Goal: Transaction & Acquisition: Purchase product/service

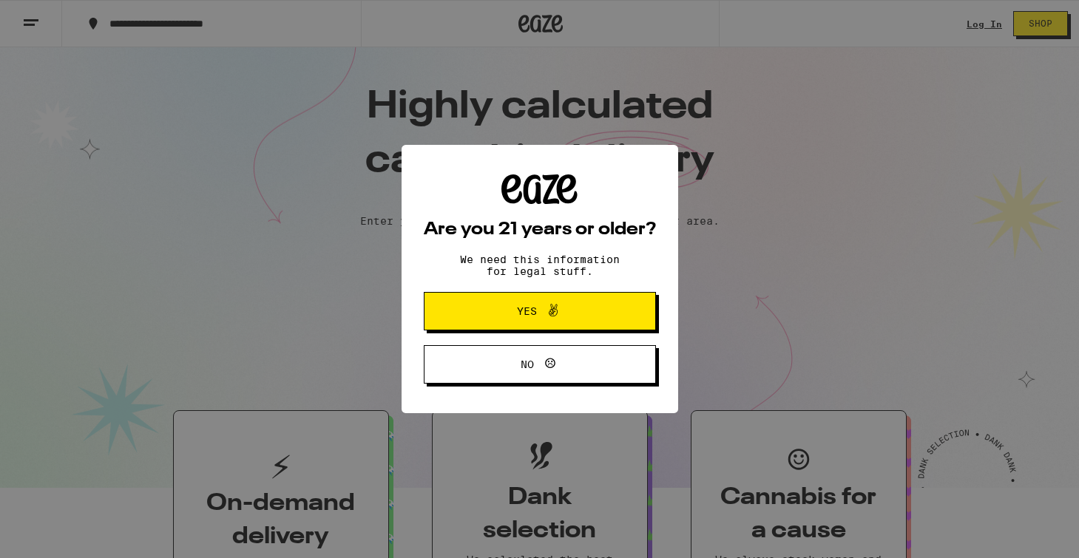
click at [605, 316] on button "Yes" at bounding box center [540, 311] width 232 height 38
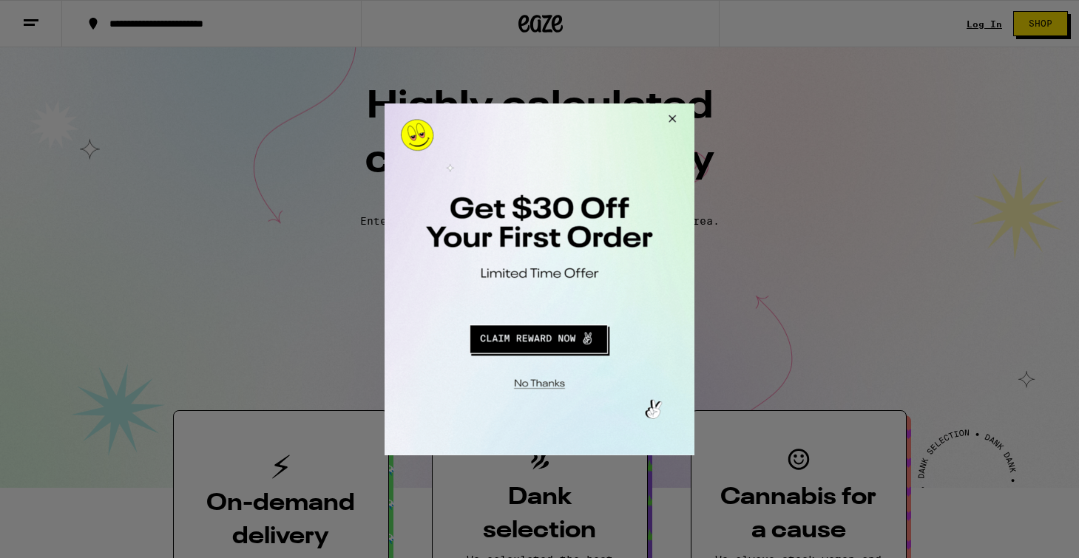
click at [977, 21] on div at bounding box center [539, 279] width 1079 height 558
click at [536, 381] on button "Close Modal" at bounding box center [537, 381] width 301 height 23
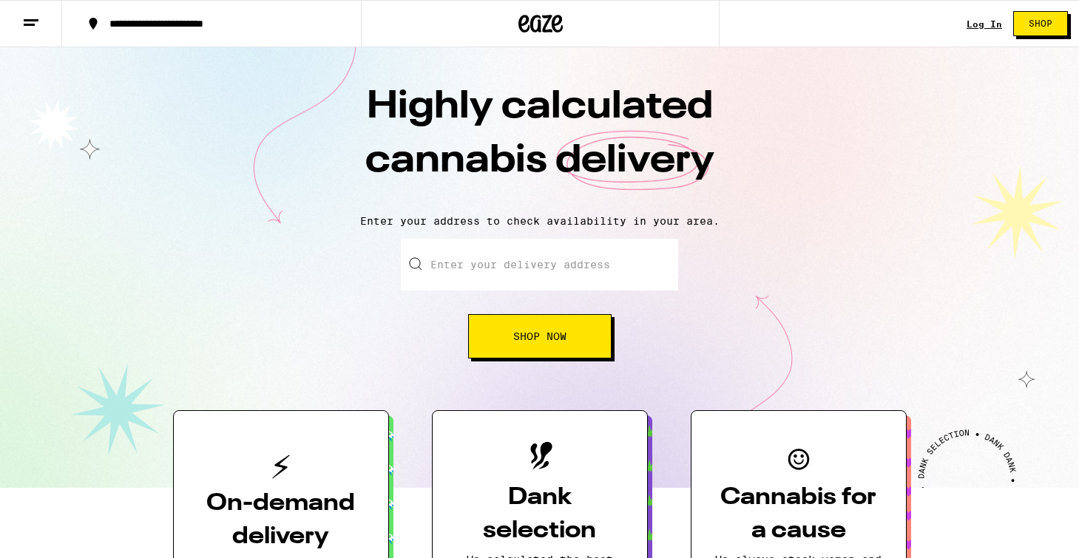
click at [976, 23] on link "Log In" at bounding box center [983, 24] width 35 height 10
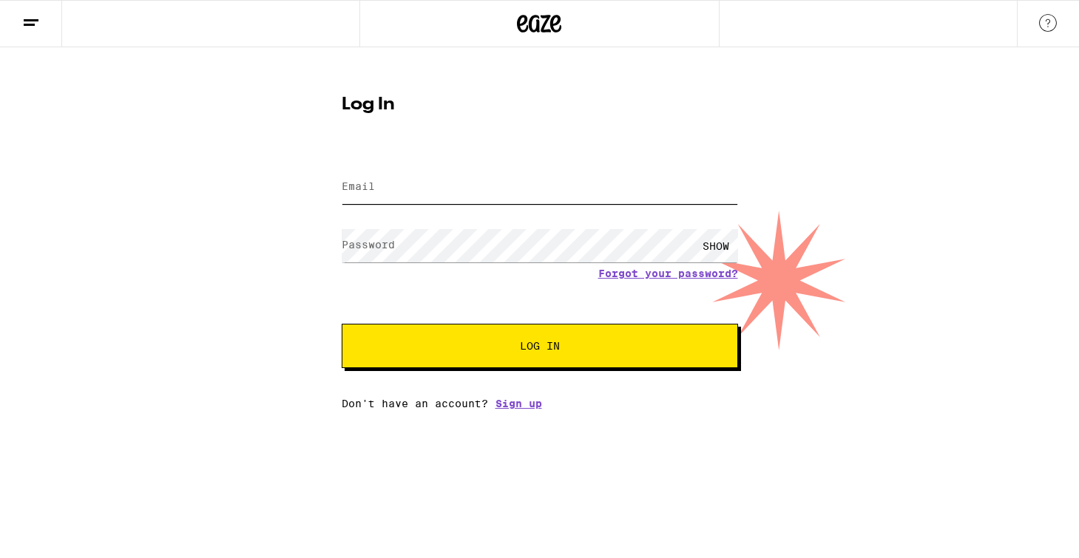
click at [529, 203] on input "Email" at bounding box center [540, 187] width 396 height 33
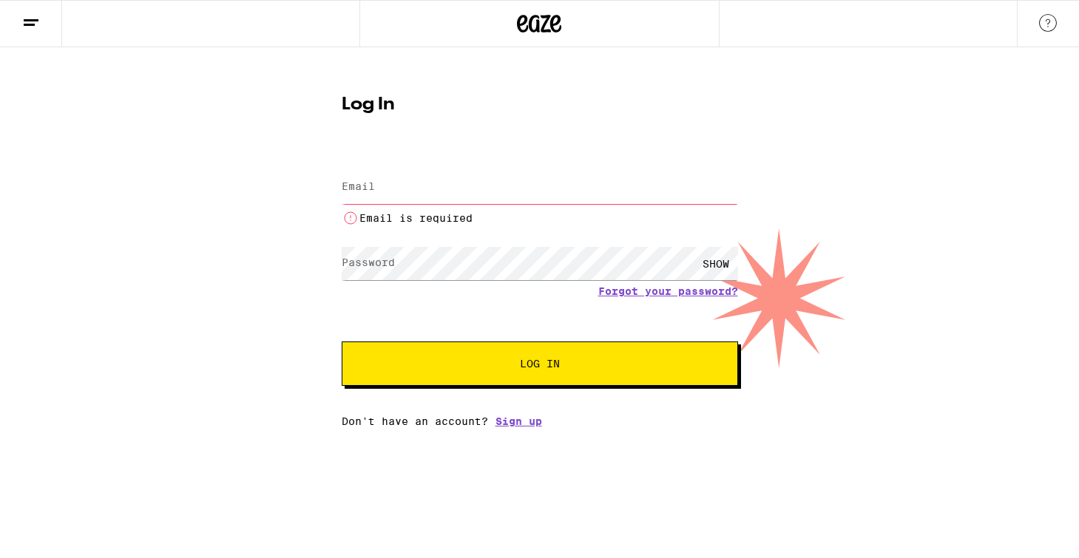
type input "[EMAIL_ADDRESS][DOMAIN_NAME]"
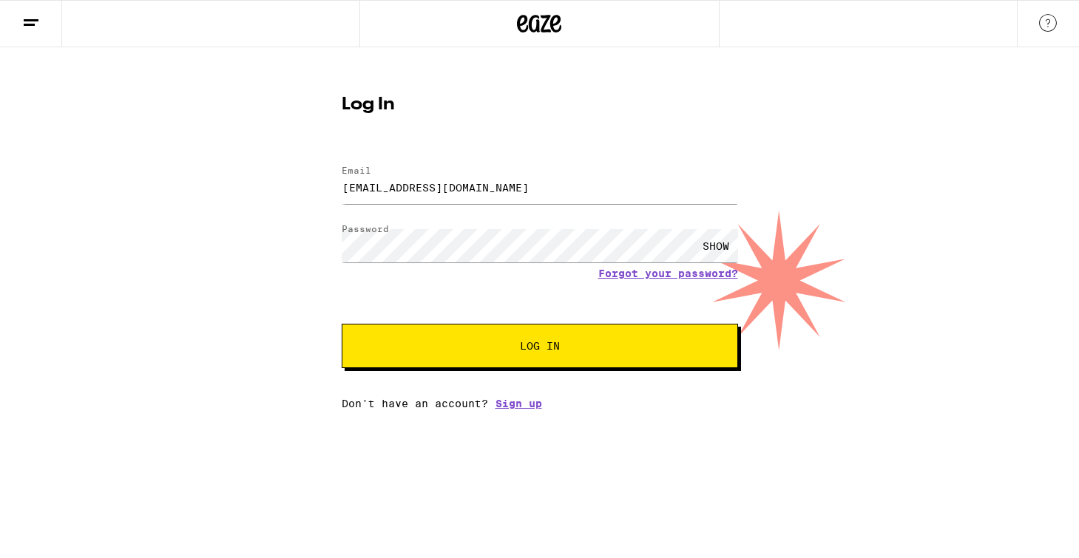
click at [520, 342] on span "Log In" at bounding box center [540, 346] width 40 height 10
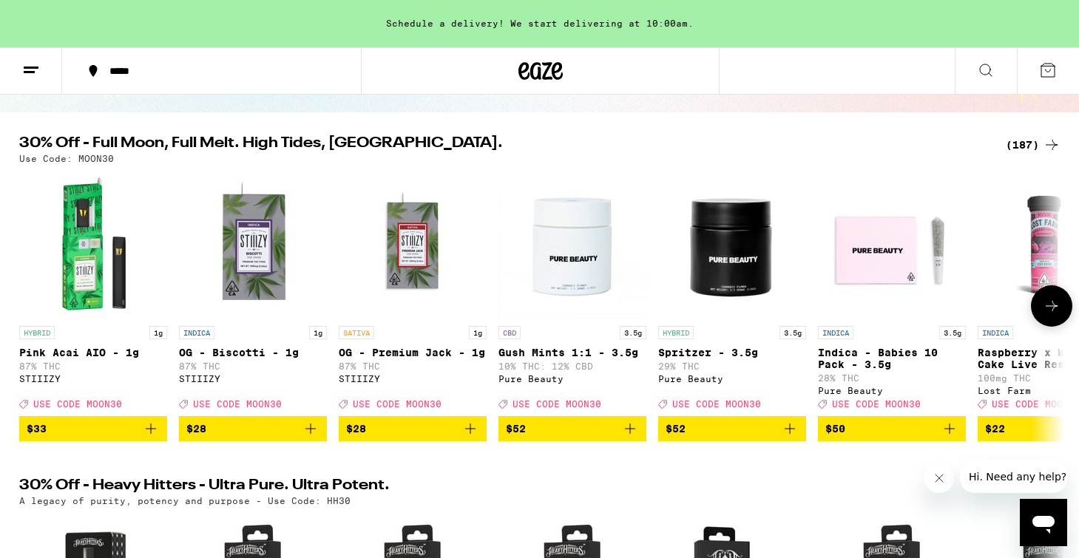
scroll to position [122, 0]
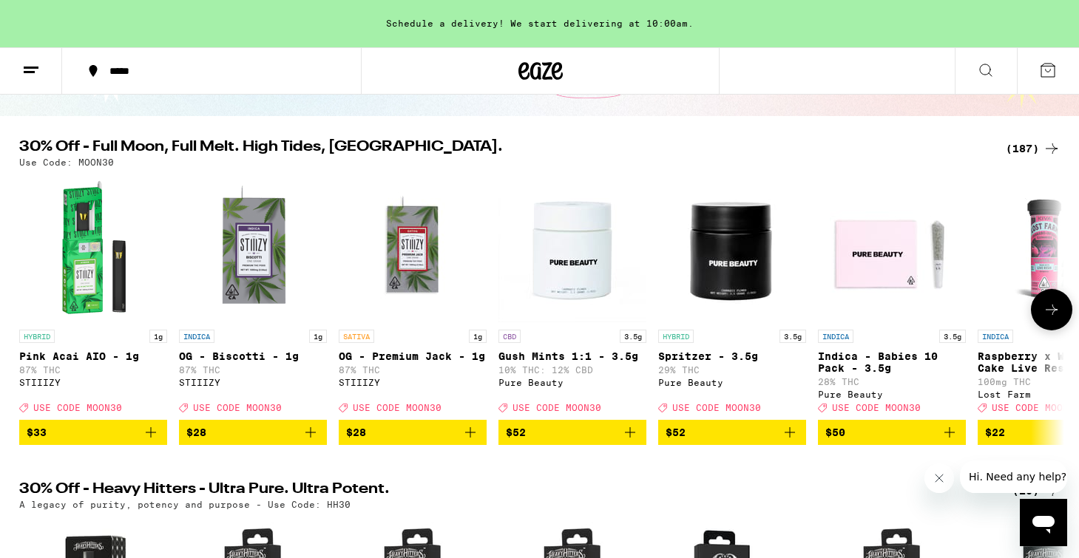
click at [1049, 325] on button at bounding box center [1050, 309] width 41 height 41
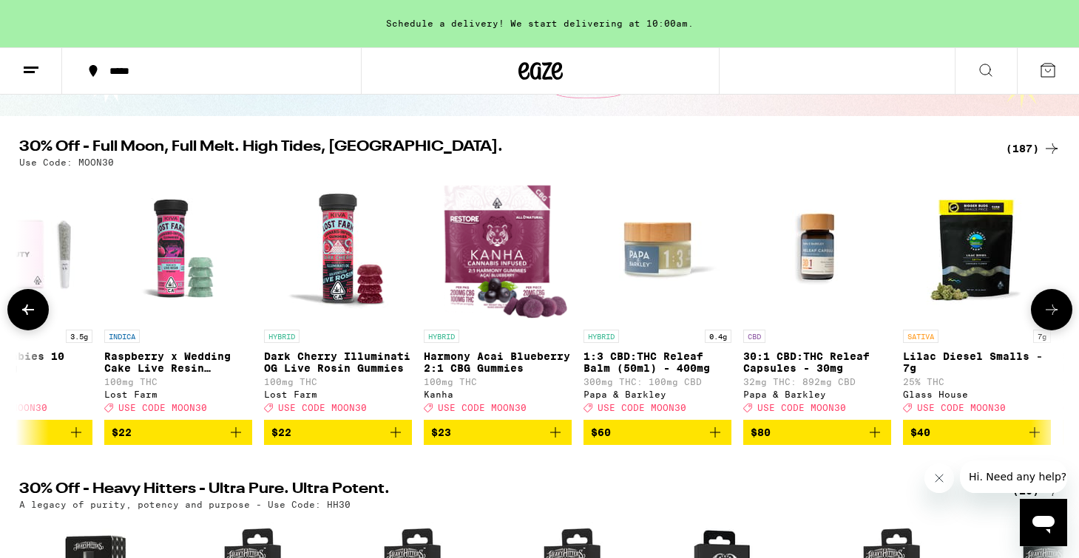
scroll to position [0, 880]
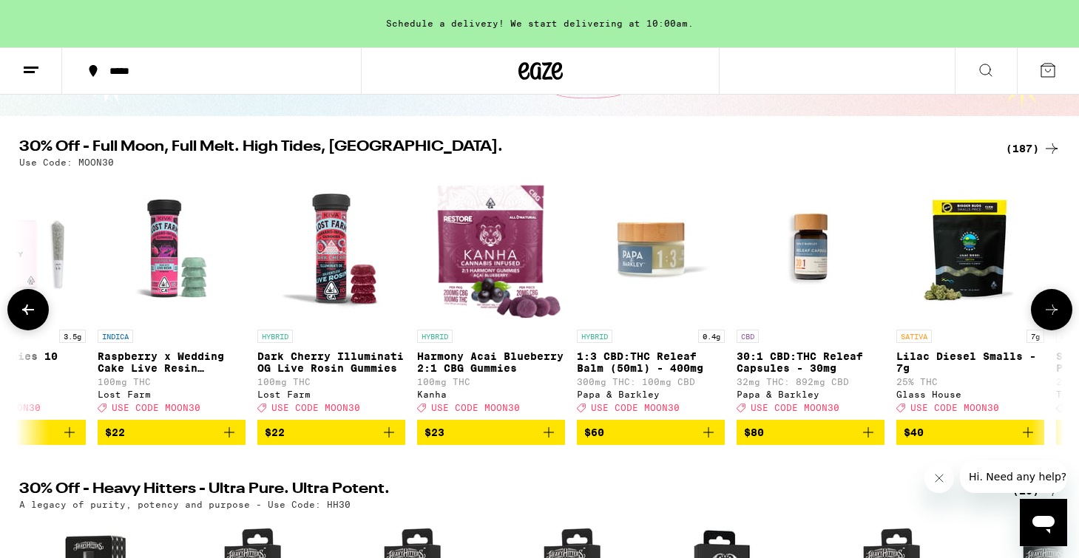
click at [1059, 314] on icon at bounding box center [1051, 310] width 18 height 18
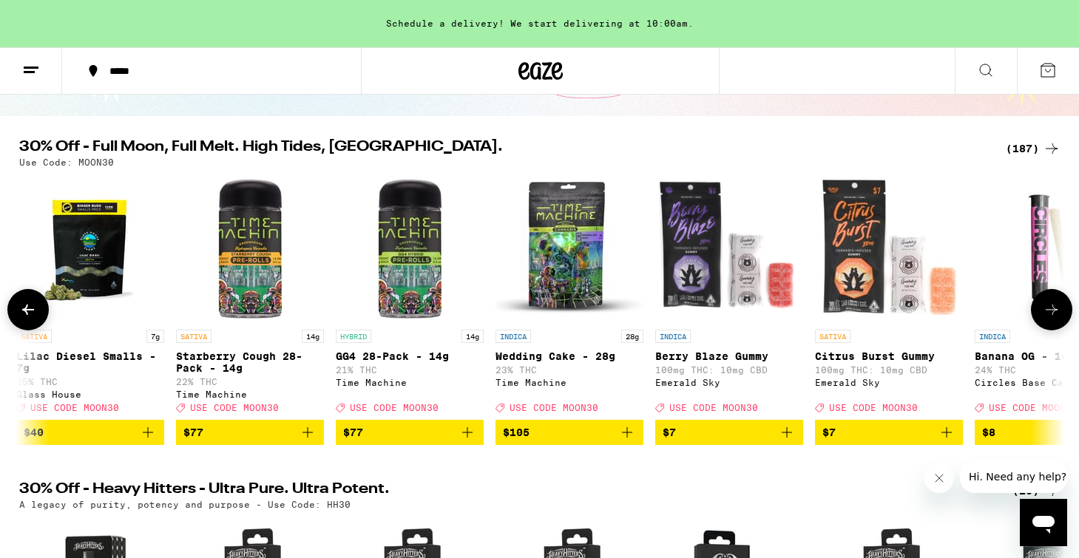
click at [1059, 314] on icon at bounding box center [1051, 310] width 18 height 18
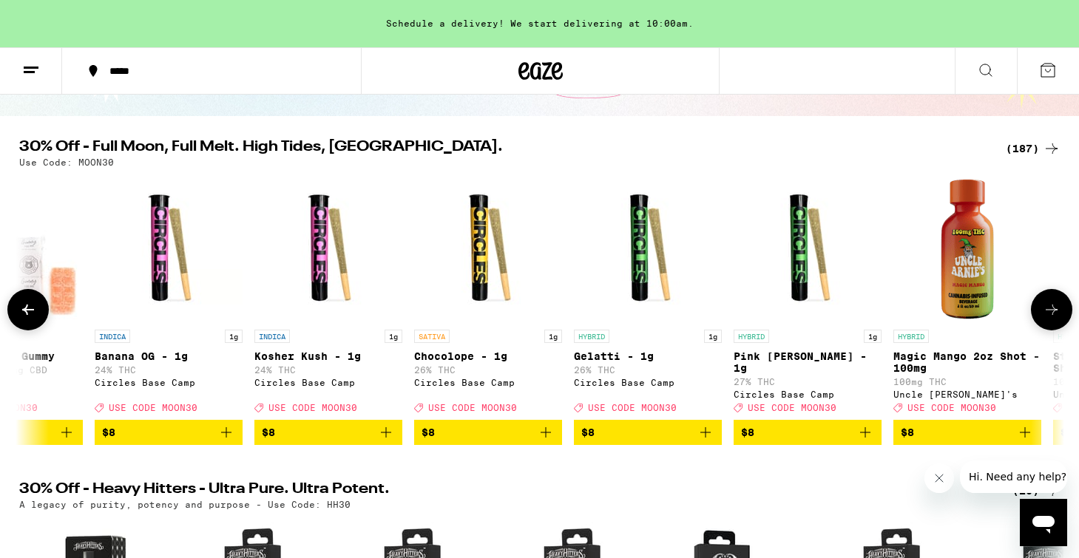
click at [1059, 314] on icon at bounding box center [1051, 310] width 18 height 18
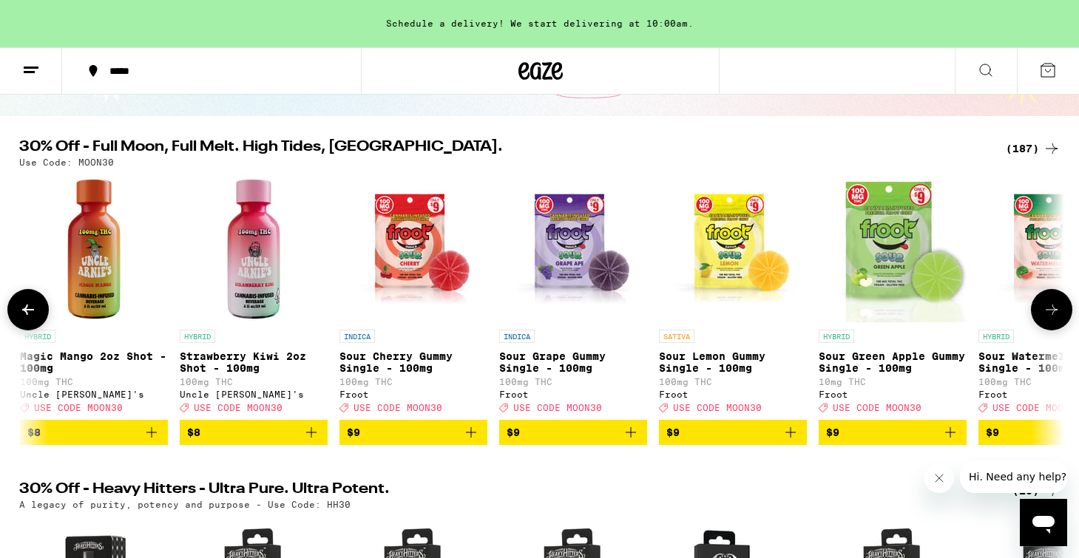
scroll to position [0, 3519]
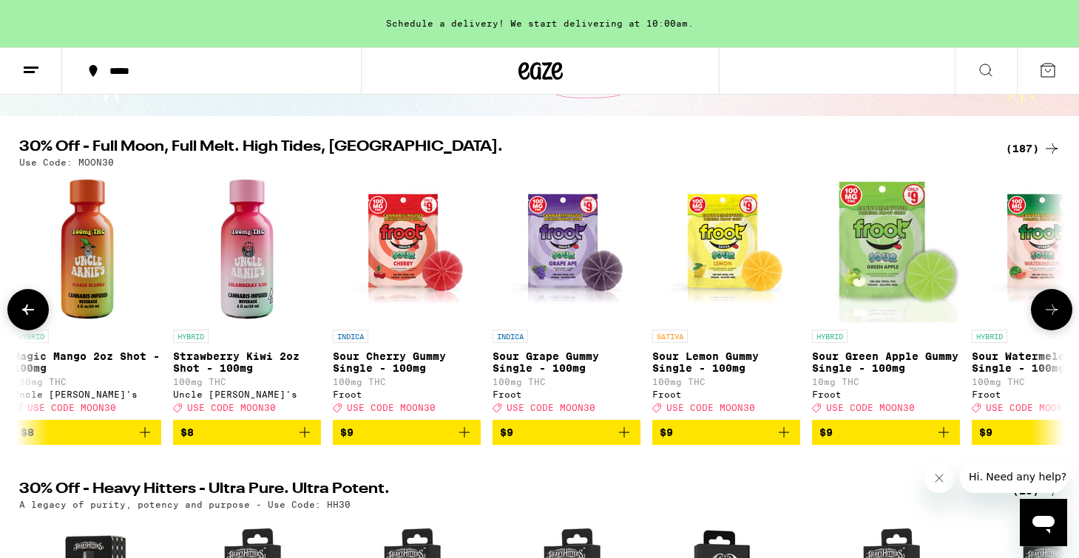
click at [1059, 314] on icon at bounding box center [1051, 310] width 18 height 18
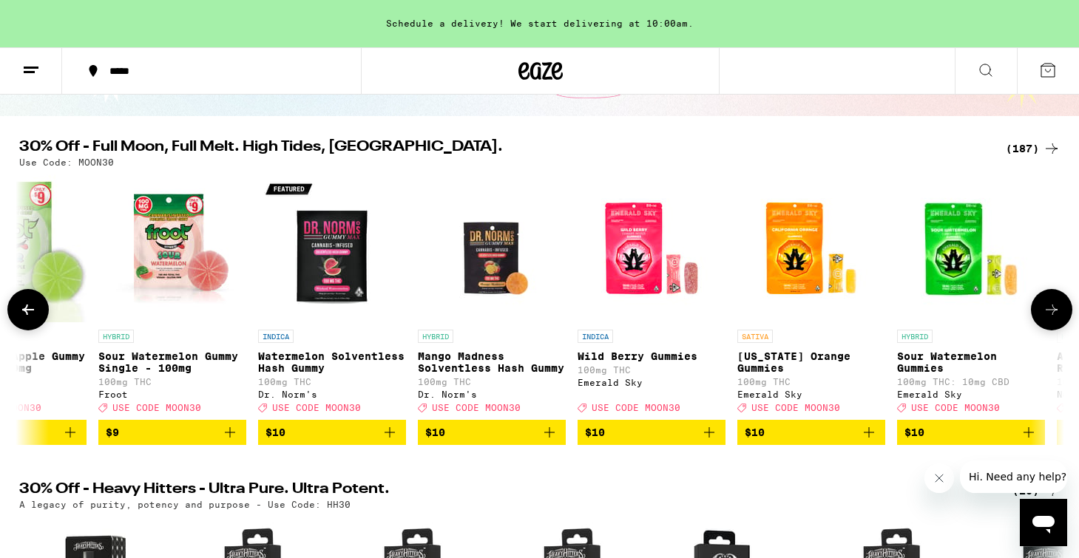
scroll to position [0, 4398]
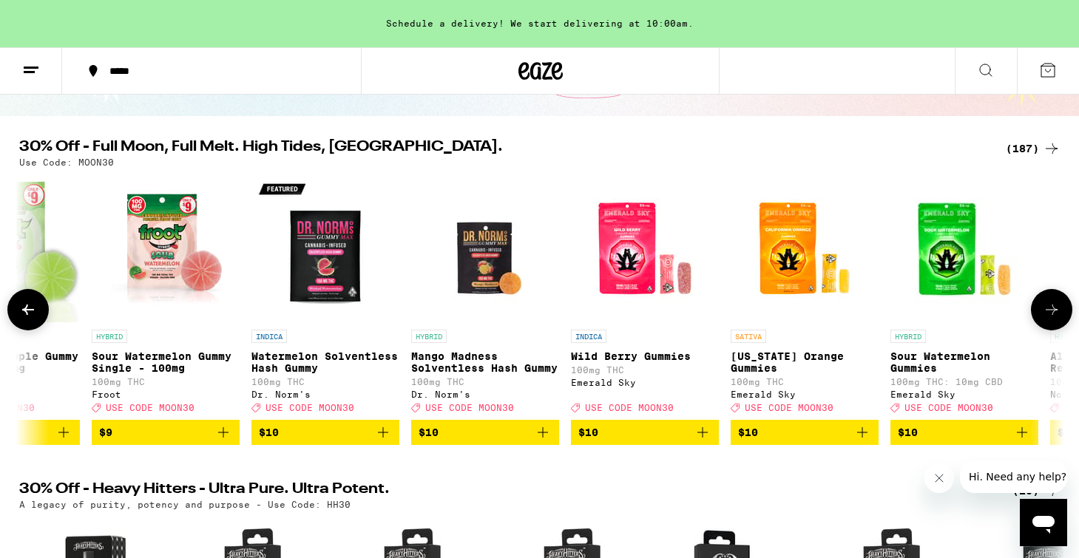
click at [1059, 314] on icon at bounding box center [1051, 310] width 18 height 18
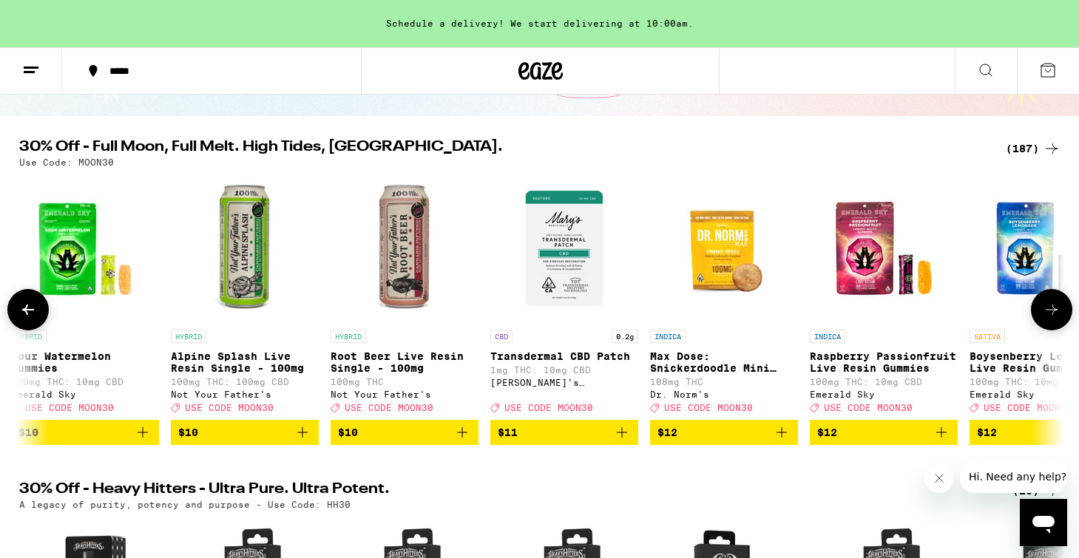
scroll to position [0, 5278]
click at [1059, 314] on icon at bounding box center [1051, 310] width 18 height 18
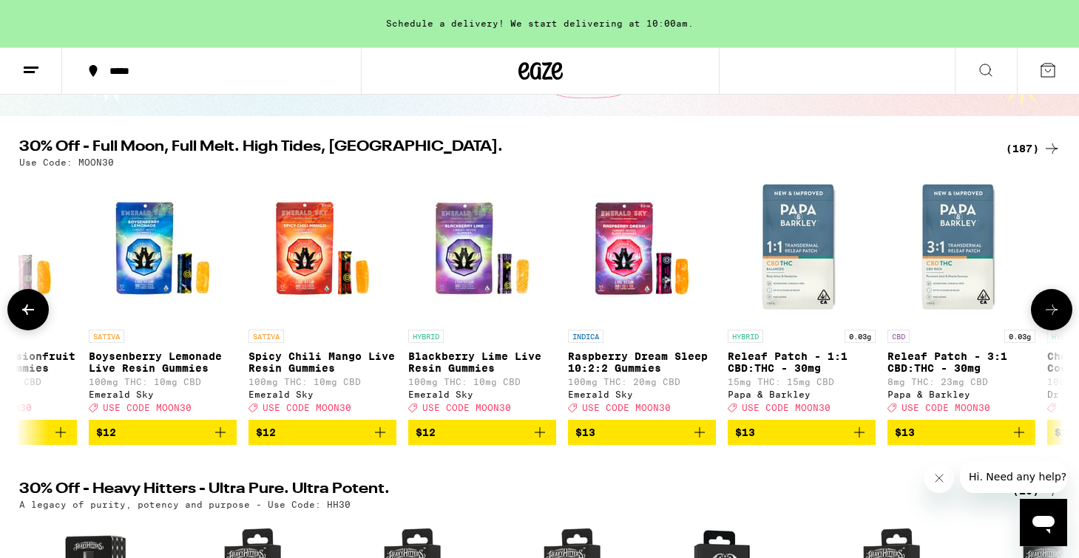
click at [1059, 314] on icon at bounding box center [1051, 310] width 18 height 18
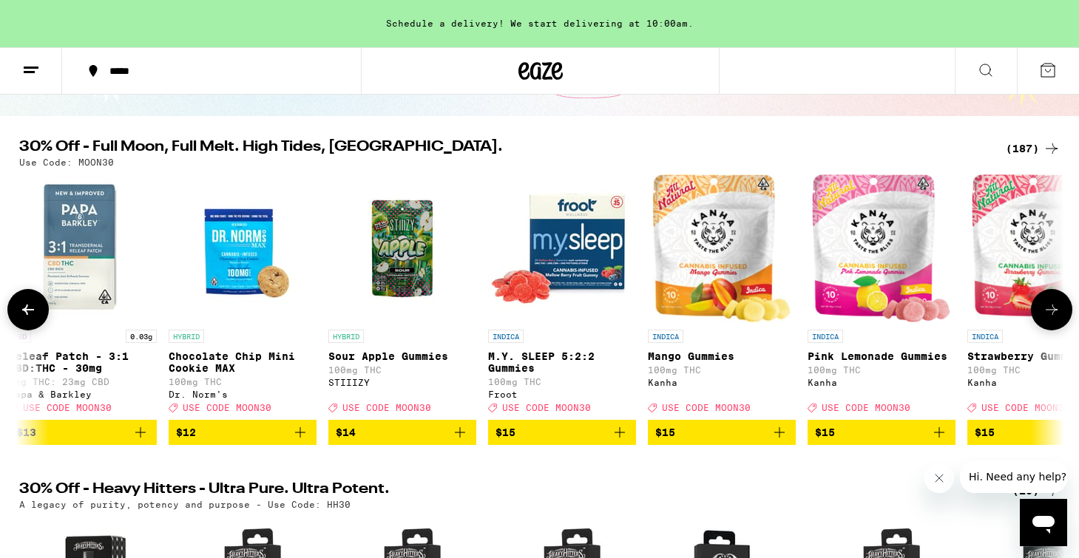
scroll to position [0, 7037]
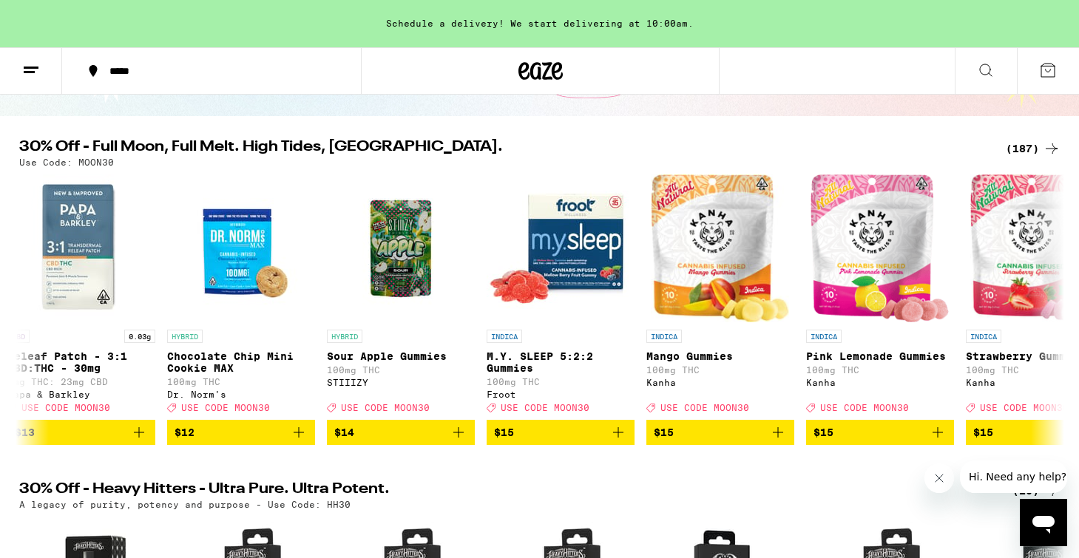
click at [1016, 146] on div "(187)" at bounding box center [1032, 149] width 55 height 18
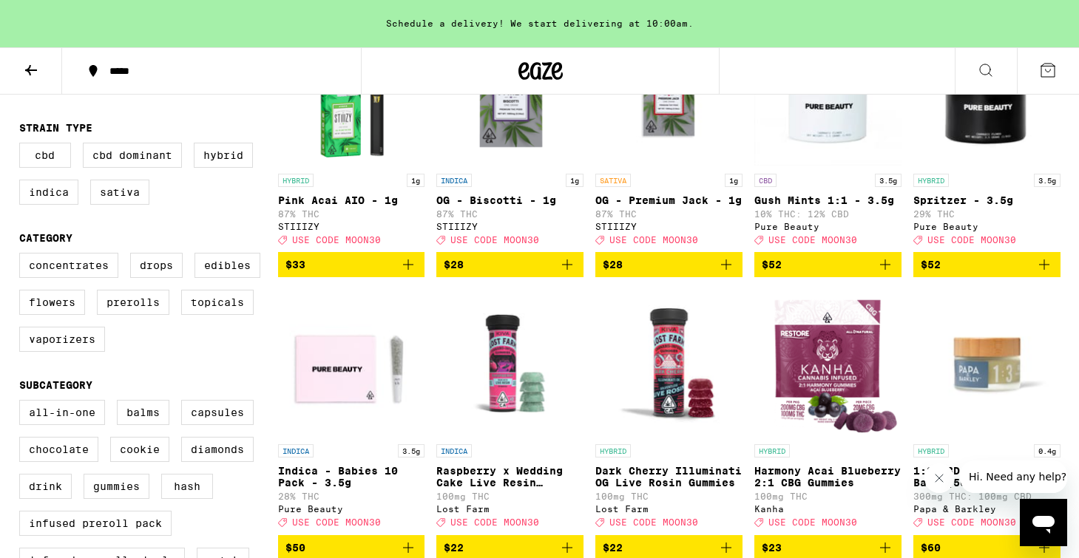
scroll to position [245, 0]
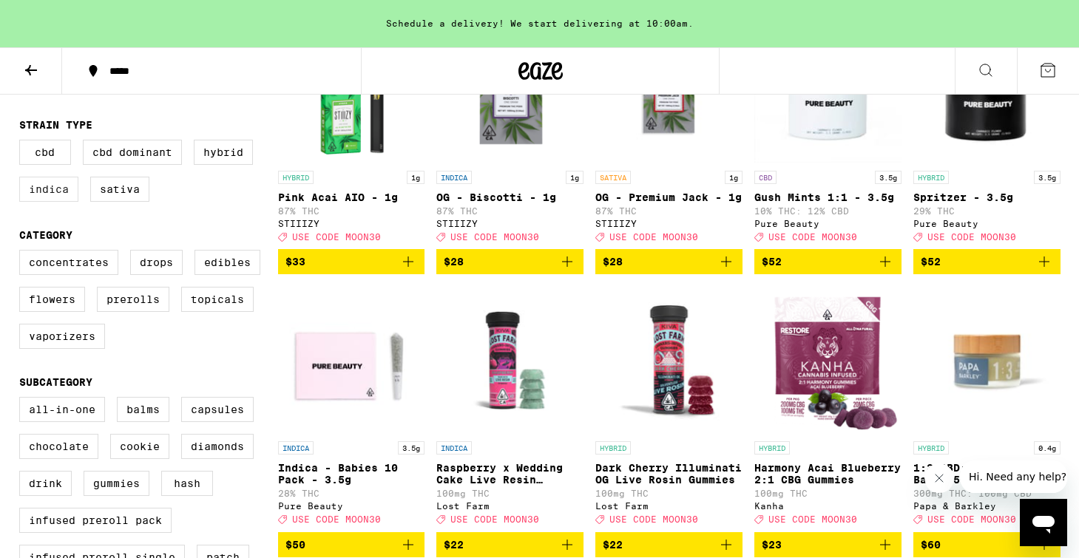
click at [47, 200] on label "Indica" at bounding box center [48, 189] width 59 height 25
click at [23, 143] on input "Indica" at bounding box center [22, 142] width 1 height 1
checkbox input "true"
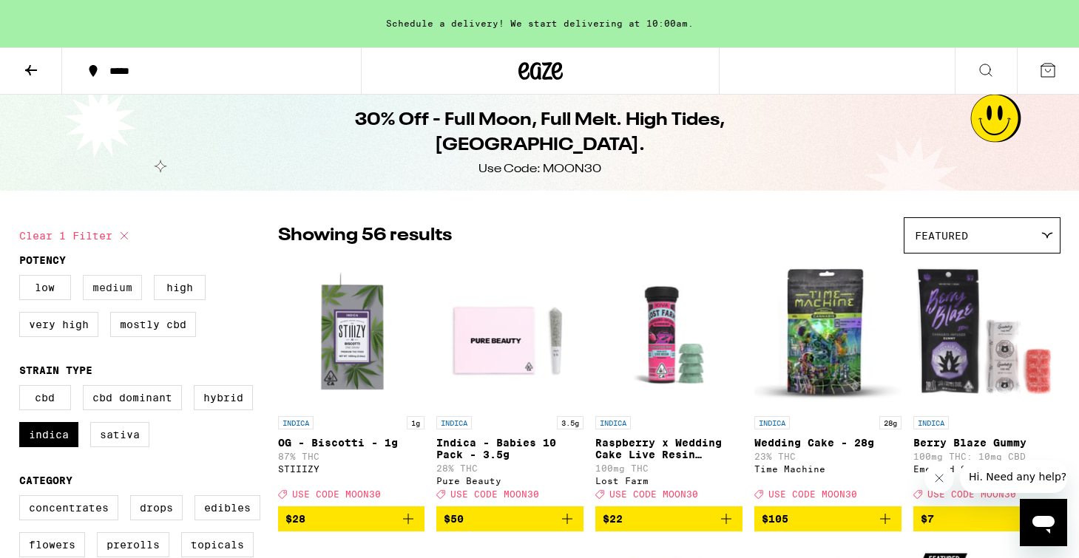
click at [112, 296] on label "Medium" at bounding box center [112, 287] width 59 height 25
click at [23, 278] on input "Medium" at bounding box center [22, 277] width 1 height 1
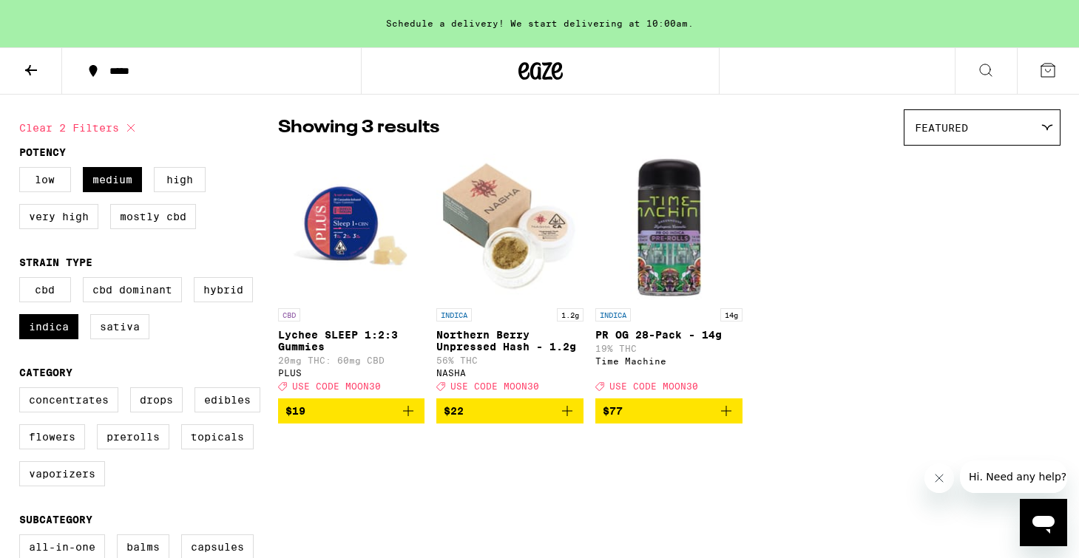
scroll to position [109, 0]
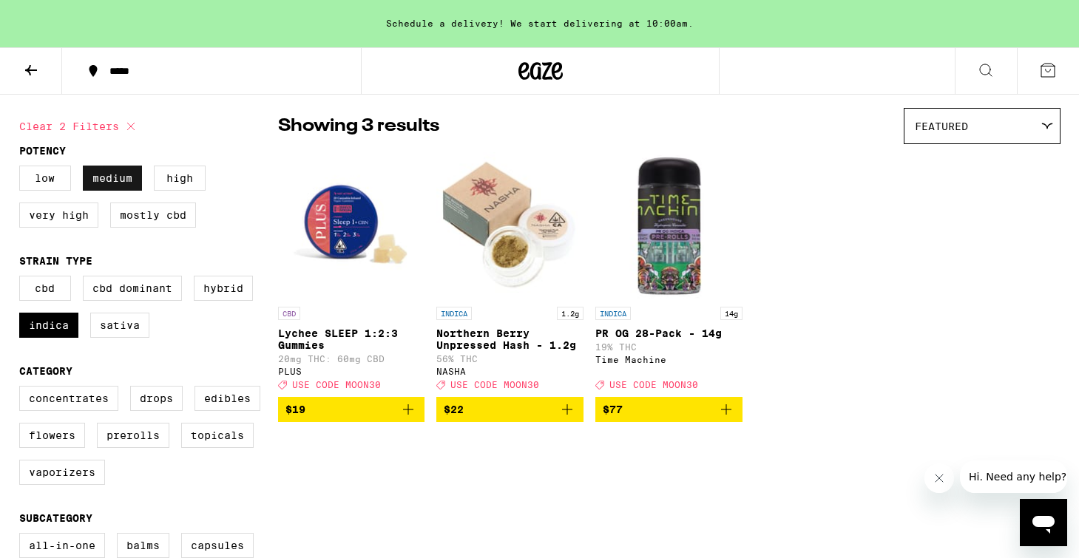
click at [128, 187] on label "Medium" at bounding box center [112, 178] width 59 height 25
click at [23, 169] on input "Medium" at bounding box center [22, 168] width 1 height 1
checkbox input "false"
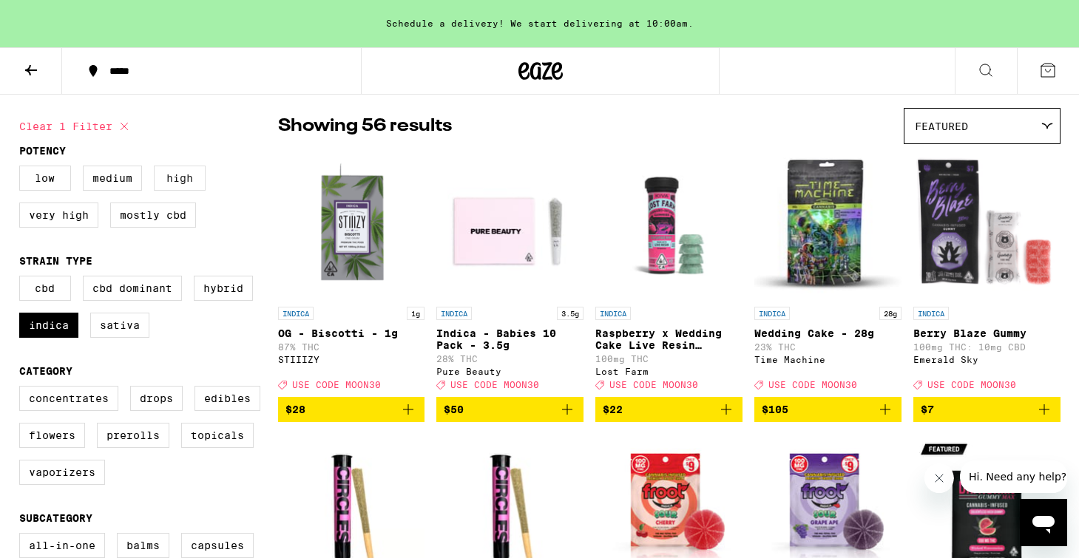
click at [180, 179] on label "High" at bounding box center [180, 178] width 52 height 25
click at [23, 169] on input "High" at bounding box center [22, 168] width 1 height 1
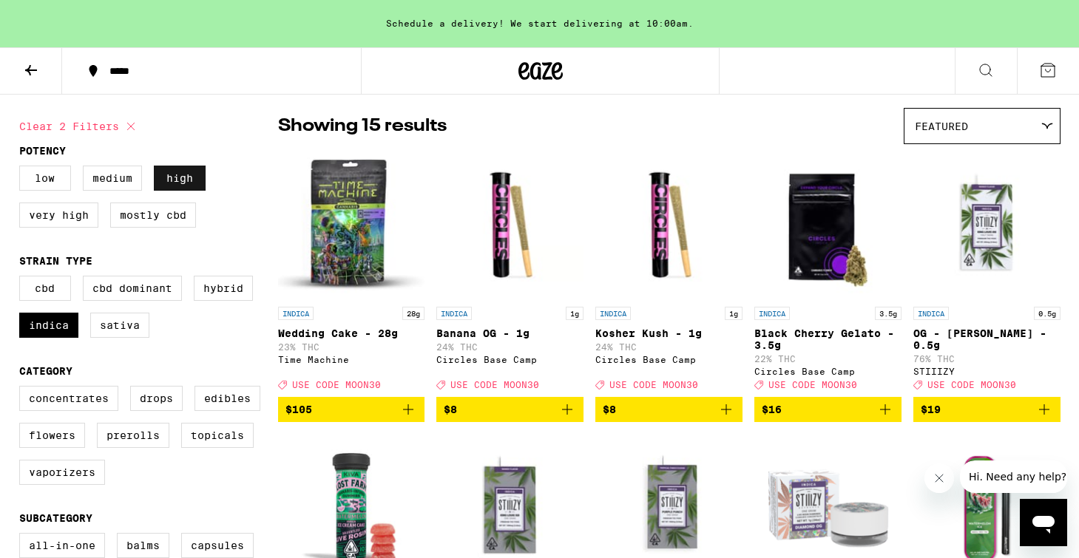
click at [192, 183] on label "High" at bounding box center [180, 178] width 52 height 25
click at [23, 169] on input "High" at bounding box center [22, 168] width 1 height 1
checkbox input "false"
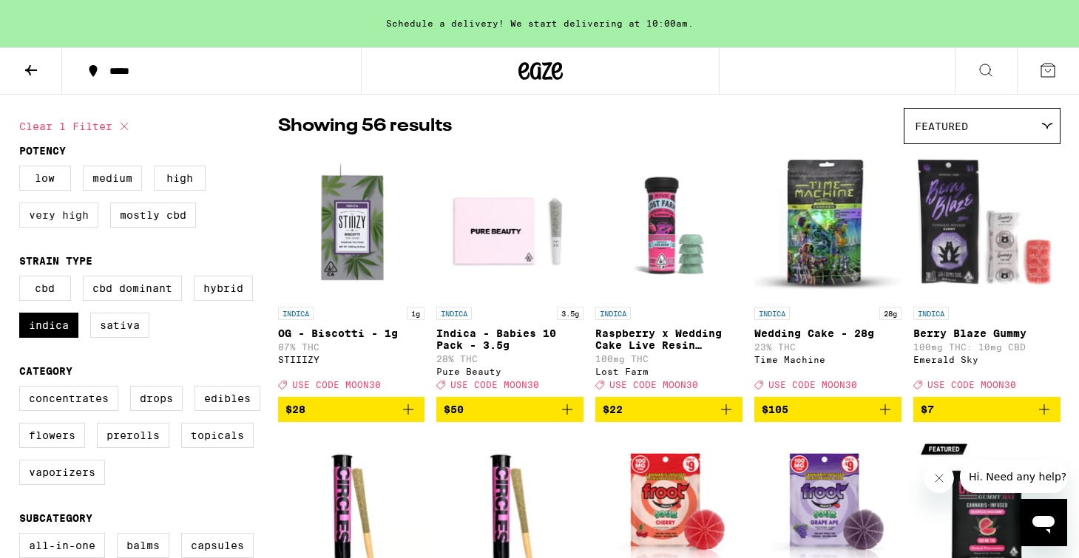
click at [69, 215] on label "Very High" at bounding box center [58, 215] width 79 height 25
click at [23, 169] on input "Very High" at bounding box center [22, 168] width 1 height 1
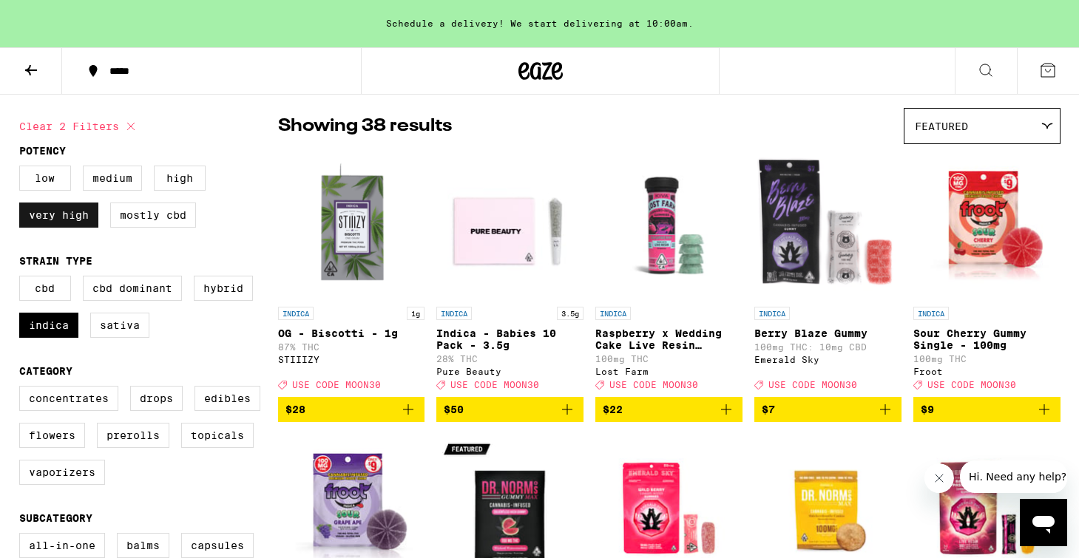
click at [69, 215] on label "Very High" at bounding box center [58, 215] width 79 height 25
click at [23, 169] on input "Very High" at bounding box center [22, 168] width 1 height 1
checkbox input "false"
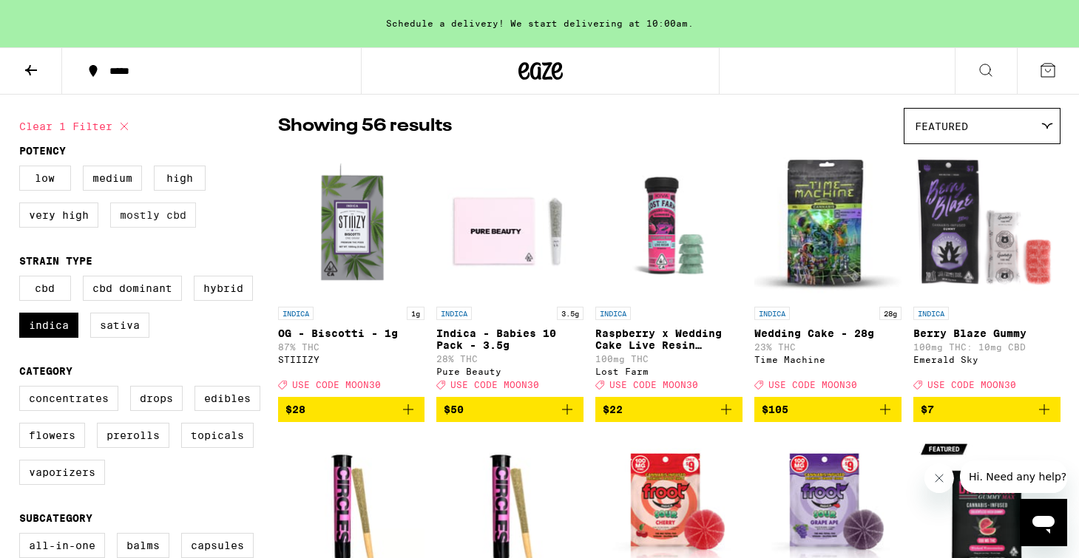
click at [136, 226] on label "Mostly CBD" at bounding box center [153, 215] width 86 height 25
click at [23, 169] on input "Mostly CBD" at bounding box center [22, 168] width 1 height 1
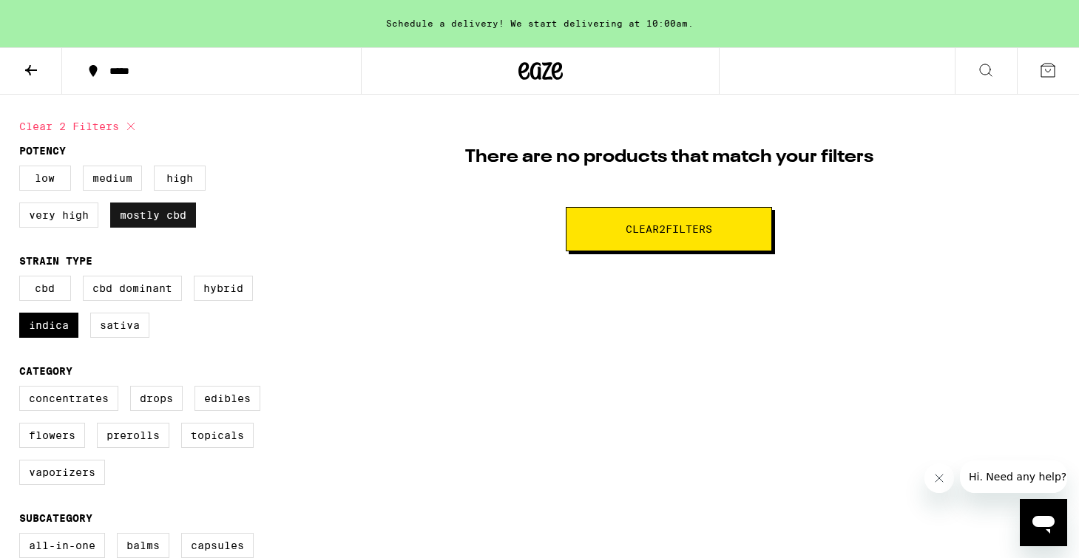
click at [136, 226] on label "Mostly CBD" at bounding box center [153, 215] width 86 height 25
click at [23, 169] on input "Mostly CBD" at bounding box center [22, 168] width 1 height 1
checkbox input "false"
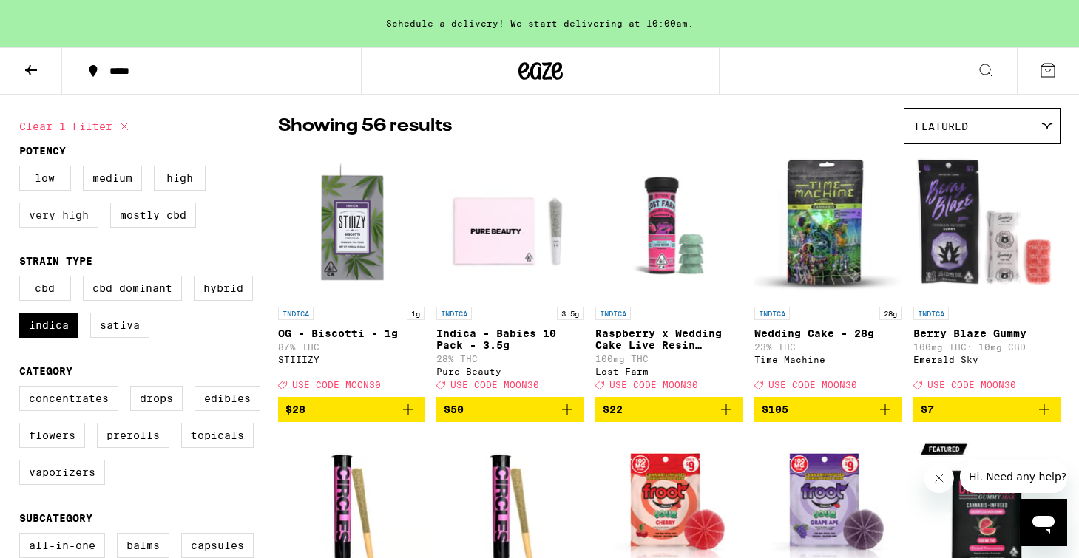
click at [67, 218] on label "Very High" at bounding box center [58, 215] width 79 height 25
click at [23, 169] on input "Very High" at bounding box center [22, 168] width 1 height 1
checkbox input "true"
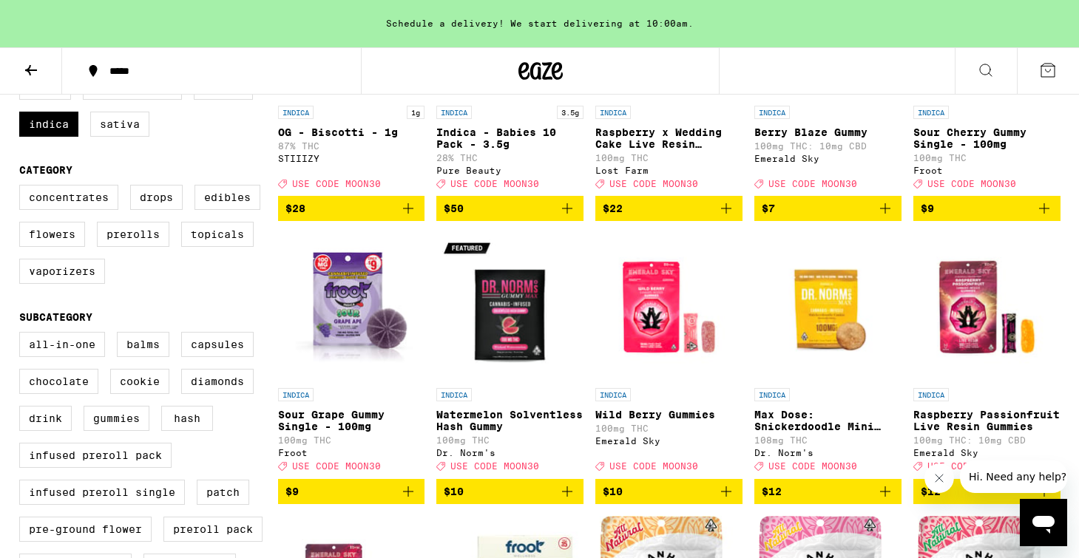
scroll to position [344, 0]
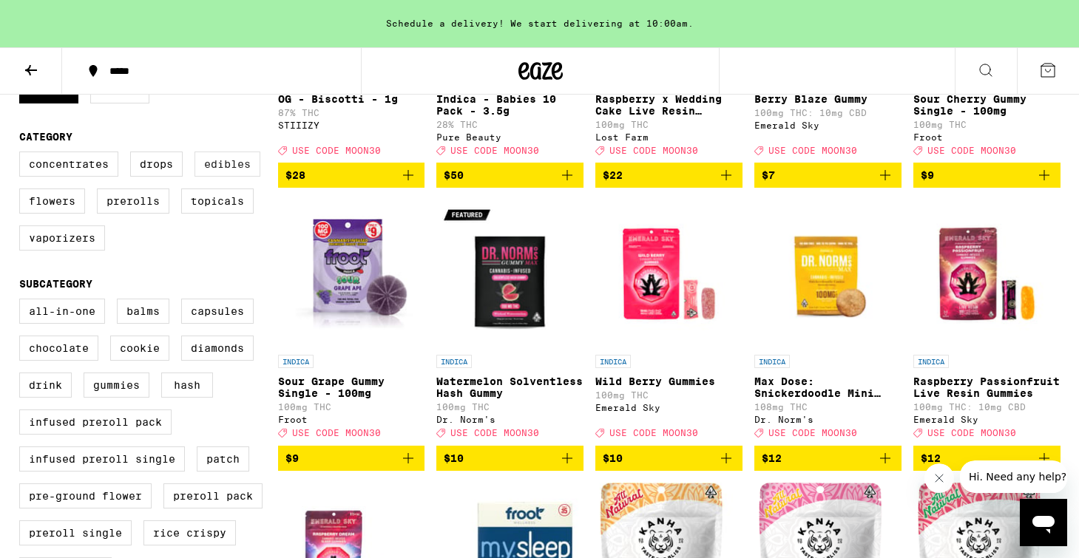
click at [235, 164] on label "Edibles" at bounding box center [227, 164] width 66 height 25
click at [23, 154] on input "Edibles" at bounding box center [22, 154] width 1 height 1
checkbox input "true"
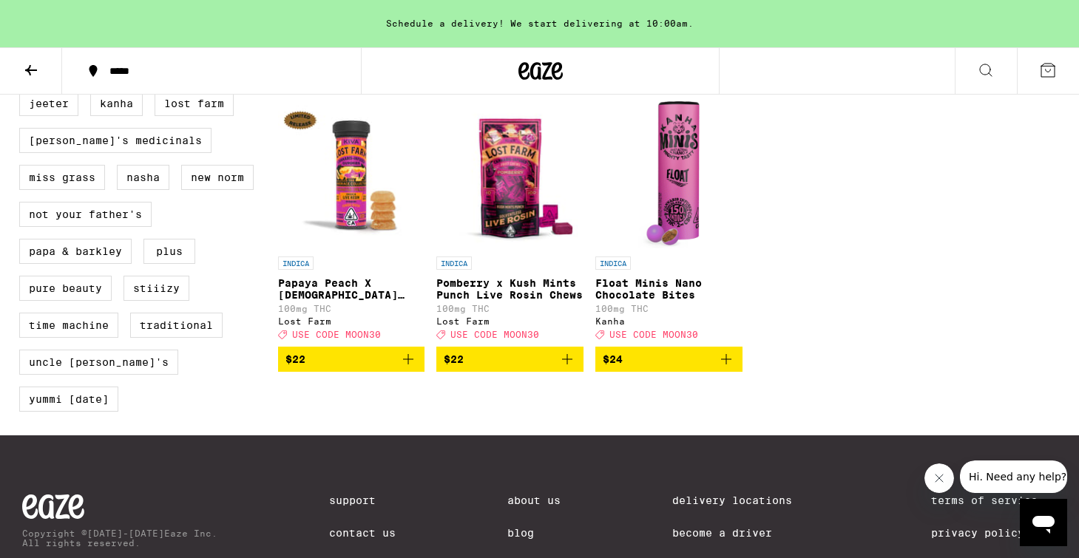
scroll to position [1288, 0]
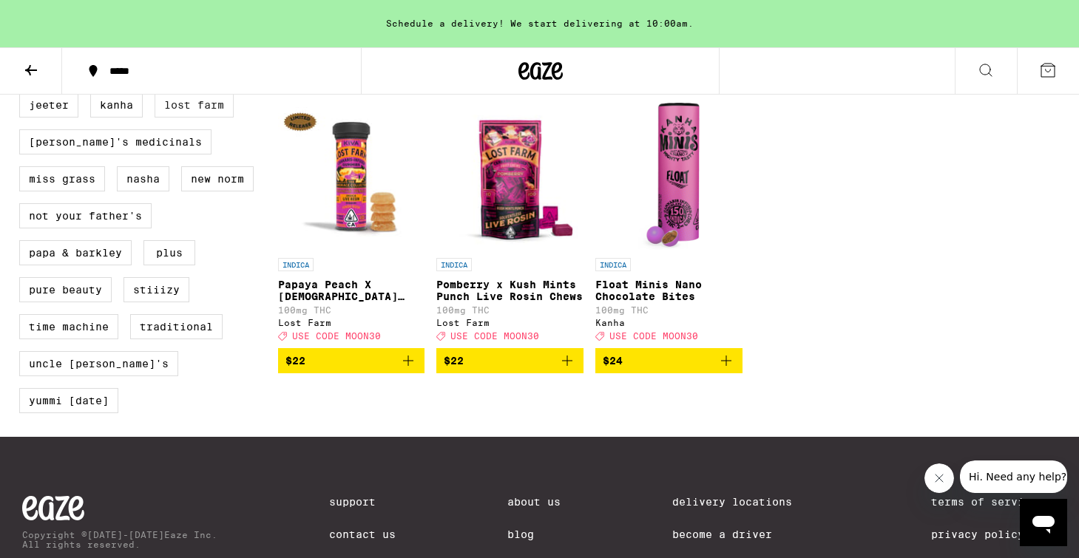
click at [212, 118] on label "Lost Farm" at bounding box center [193, 104] width 79 height 25
checkbox input "true"
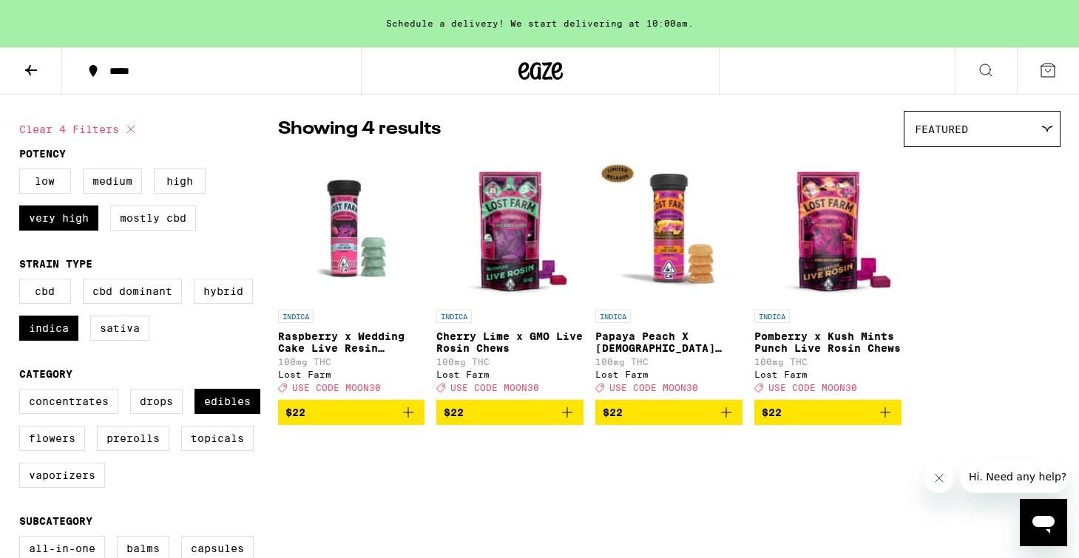
scroll to position [96, 0]
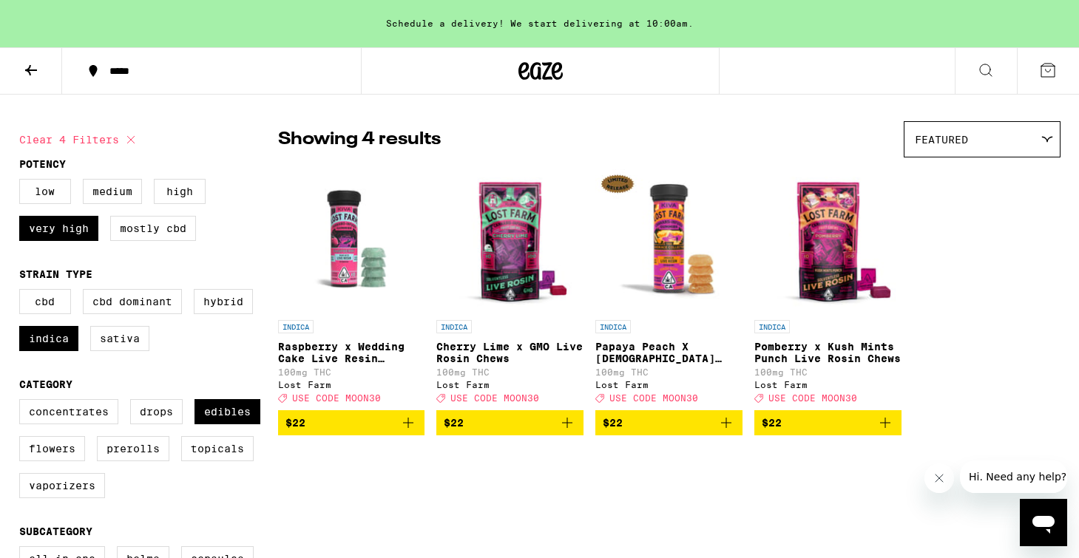
click at [676, 253] on img "Open page for Papaya Peach X Hindu Kush Resin 100mg from Lost Farm" at bounding box center [668, 239] width 147 height 148
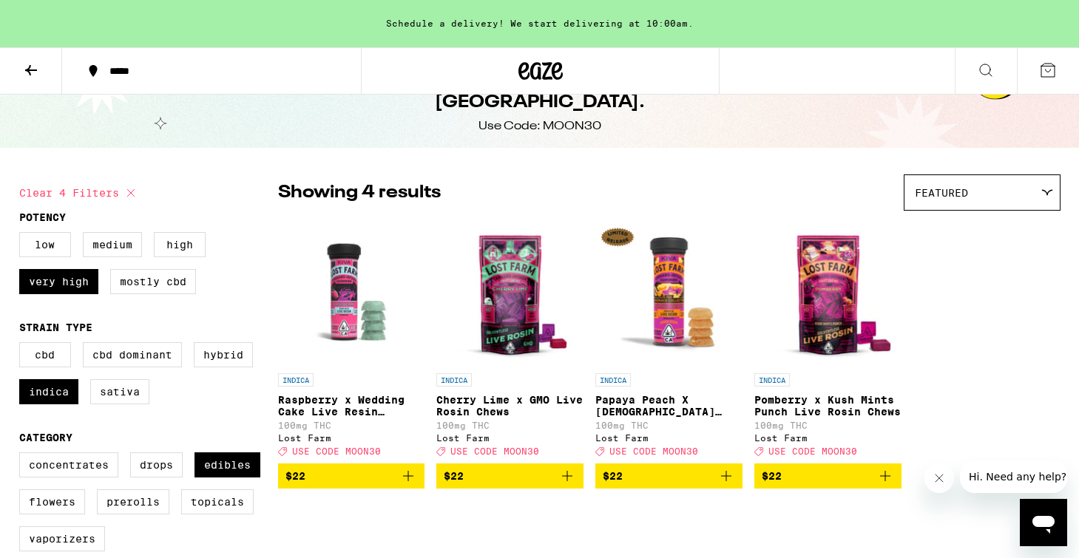
scroll to position [58, 0]
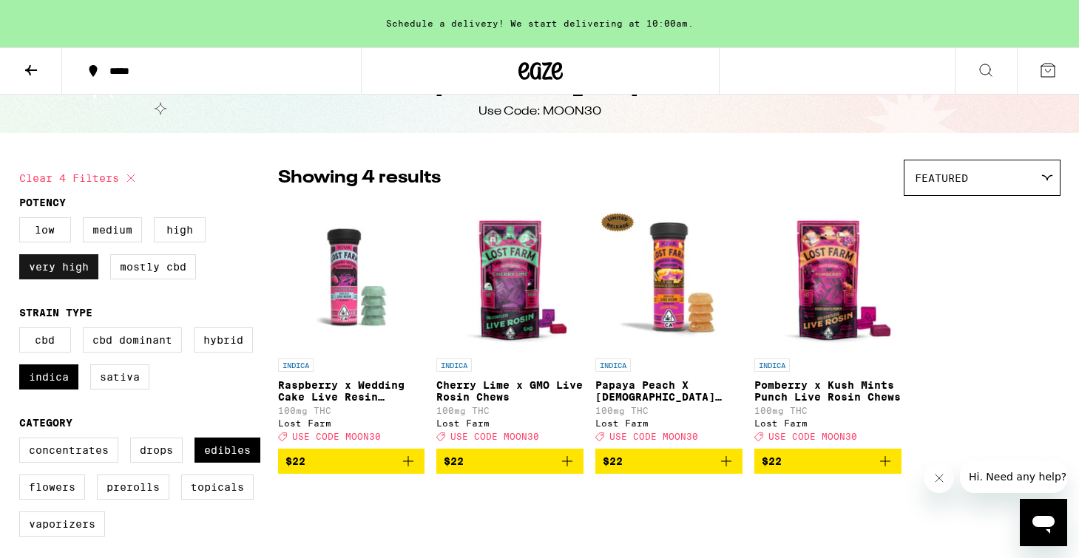
click at [38, 268] on label "Very High" at bounding box center [58, 266] width 79 height 25
click at [23, 220] on input "Very High" at bounding box center [22, 220] width 1 height 1
checkbox input "false"
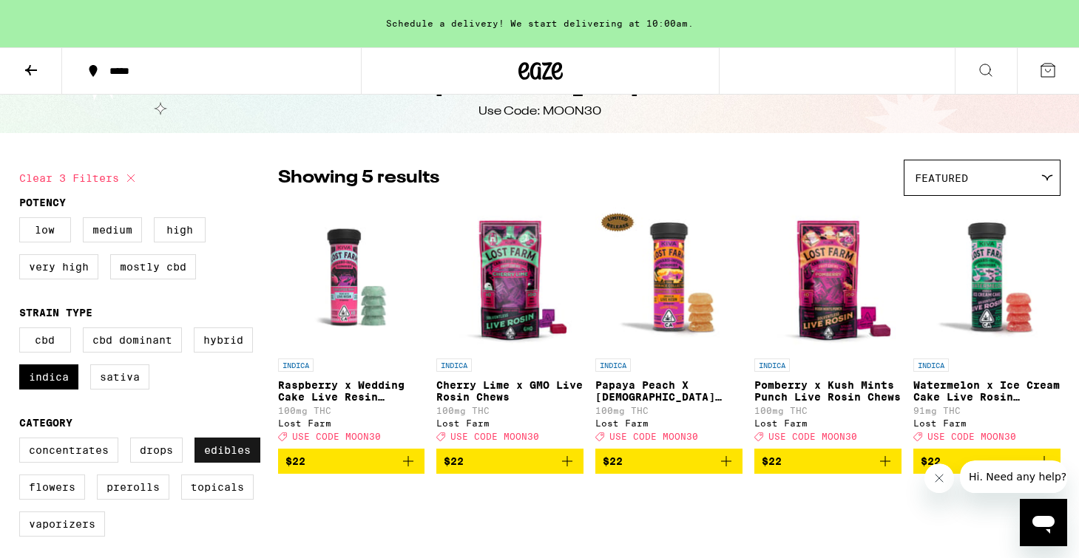
click at [241, 459] on label "Edibles" at bounding box center [227, 450] width 66 height 25
click at [23, 441] on input "Edibles" at bounding box center [22, 440] width 1 height 1
checkbox input "false"
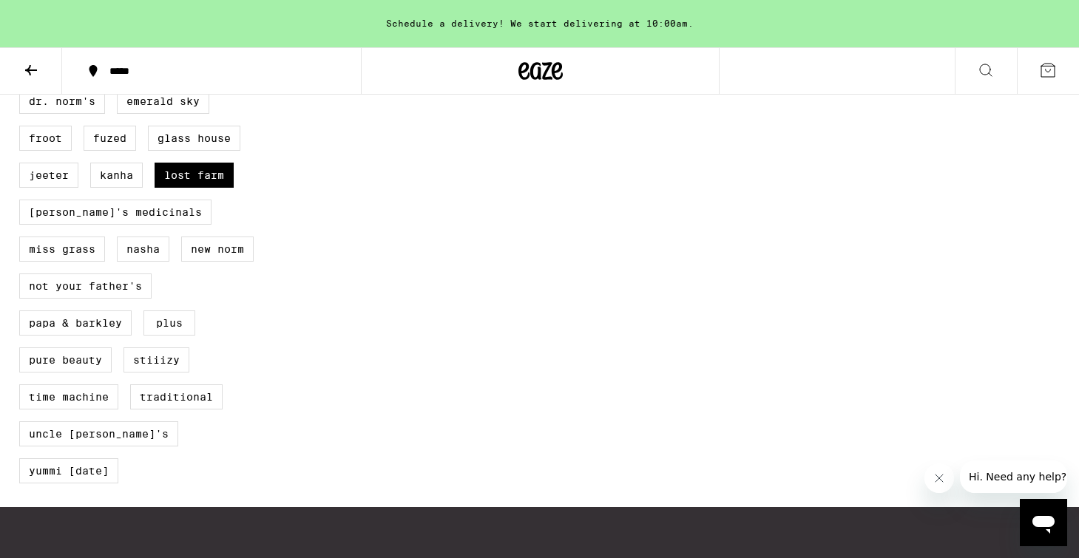
scroll to position [1232, 0]
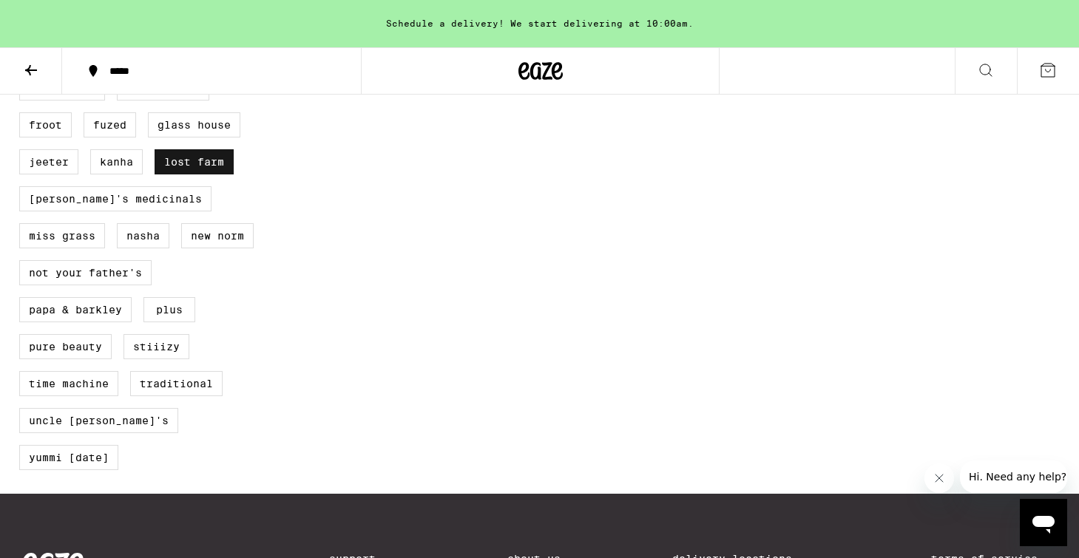
click at [217, 174] on label "Lost Farm" at bounding box center [193, 161] width 79 height 25
click at [23, 41] on input "Lost Farm" at bounding box center [22, 41] width 1 height 1
checkbox input "false"
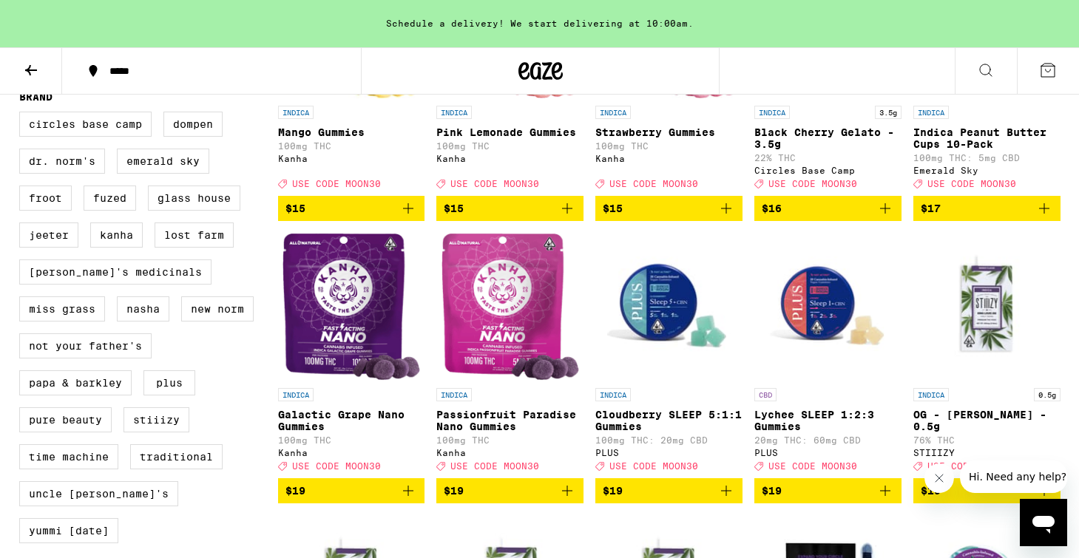
scroll to position [1153, 0]
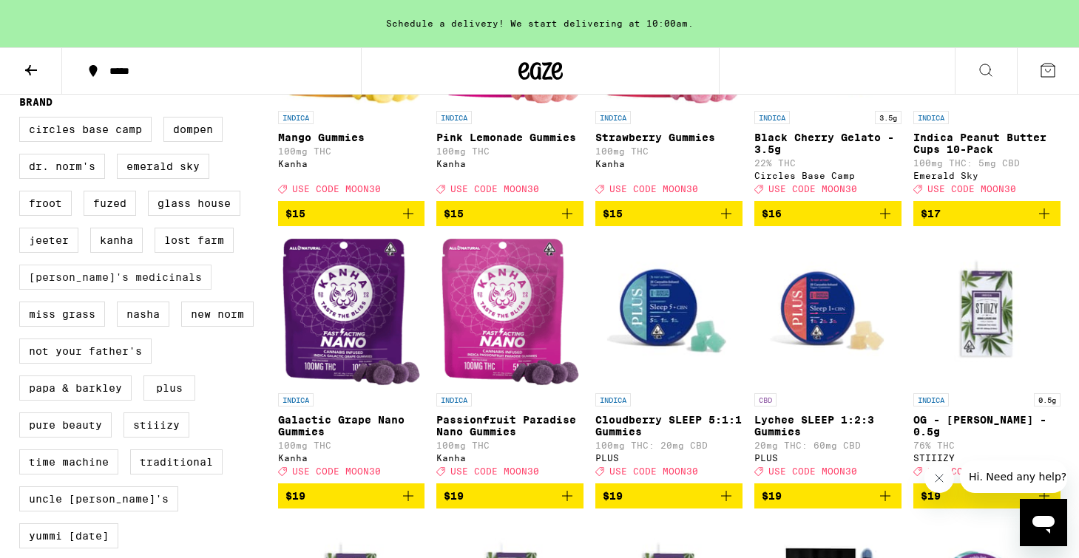
click at [83, 290] on label "[PERSON_NAME]'s Medicinals" at bounding box center [115, 277] width 192 height 25
click at [23, 120] on input "[PERSON_NAME]'s Medicinals" at bounding box center [22, 119] width 1 height 1
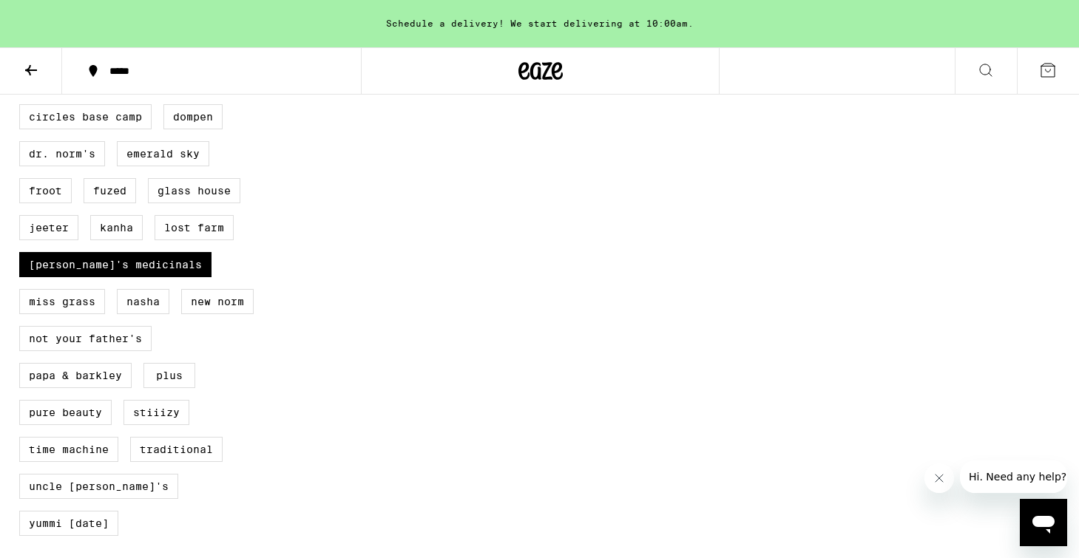
scroll to position [1220, 0]
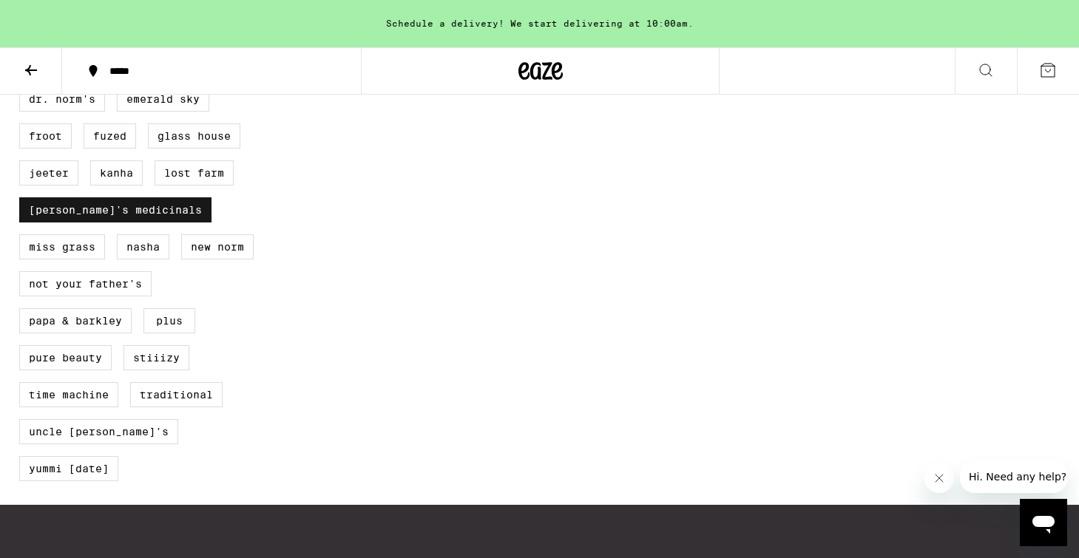
click at [111, 223] on label "[PERSON_NAME]'s Medicinals" at bounding box center [115, 209] width 192 height 25
click at [23, 52] on input "[PERSON_NAME]'s Medicinals" at bounding box center [22, 52] width 1 height 1
checkbox input "false"
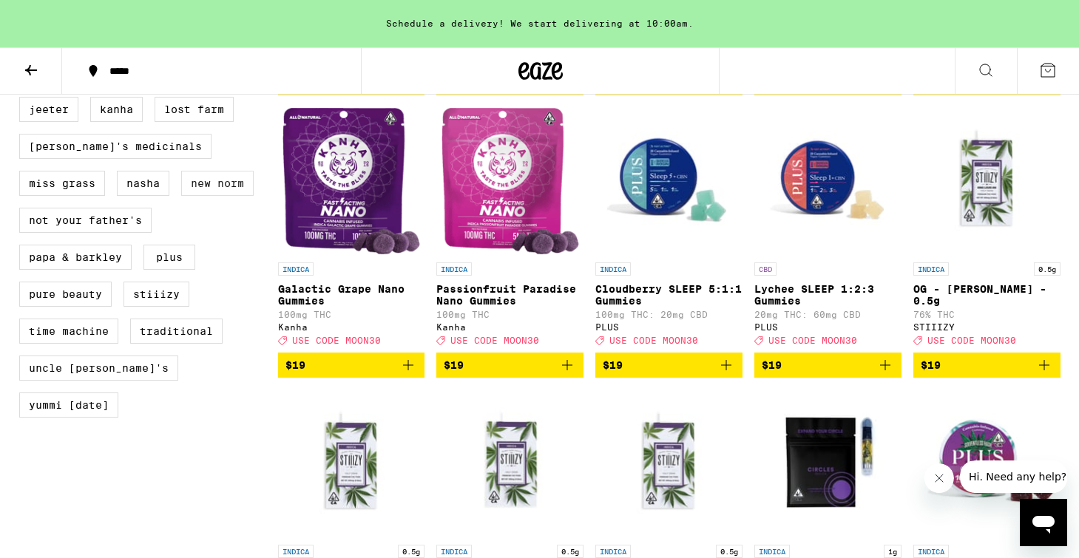
scroll to position [1356, 0]
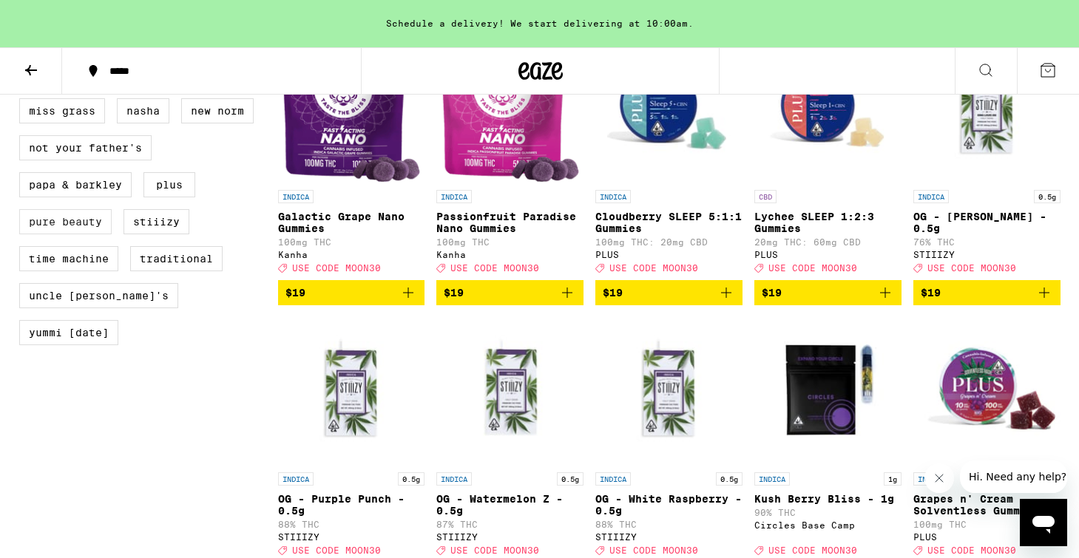
click at [89, 234] on label "Pure Beauty" at bounding box center [65, 221] width 92 height 25
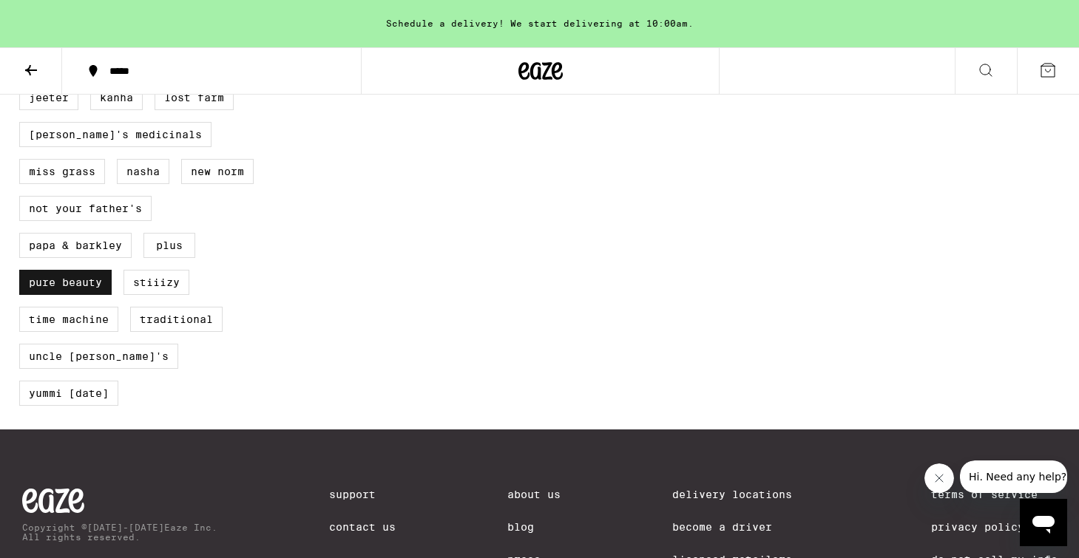
click at [86, 295] on label "Pure Beauty" at bounding box center [65, 282] width 92 height 25
checkbox input "false"
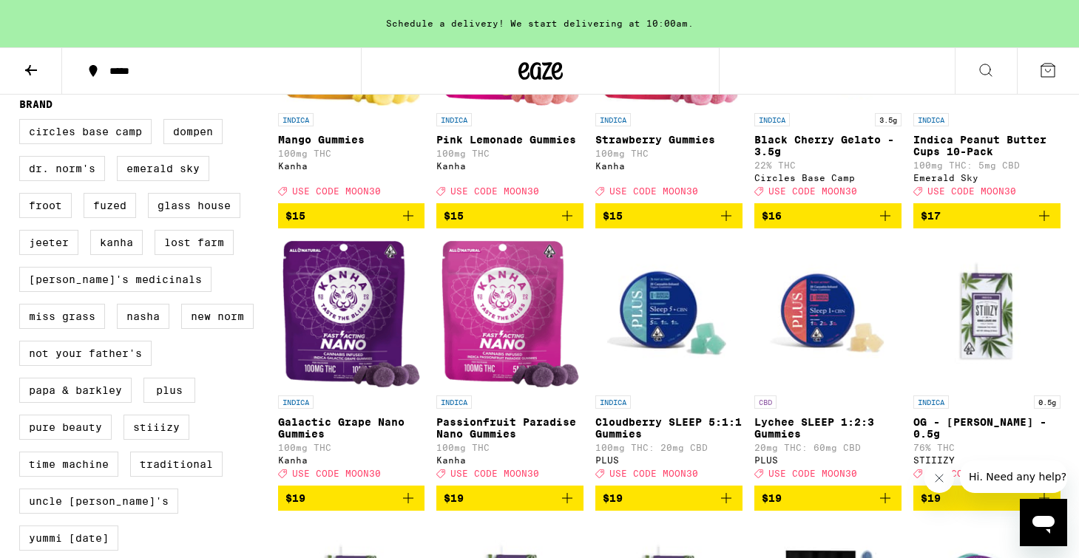
scroll to position [1144, 0]
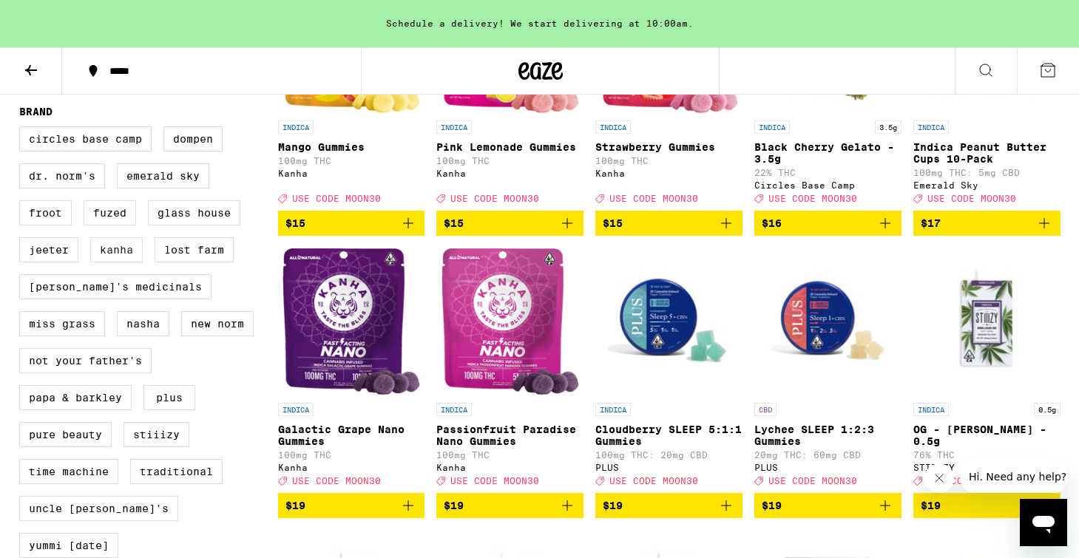
click at [137, 262] on label "Kanha" at bounding box center [116, 249] width 52 height 25
click at [23, 129] on input "Kanha" at bounding box center [22, 129] width 1 height 1
checkbox input "true"
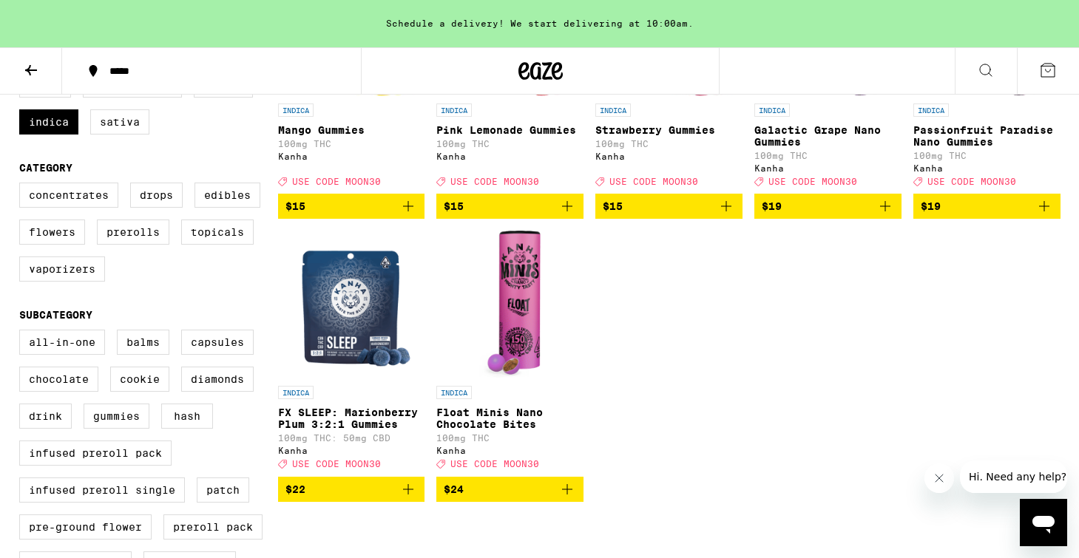
scroll to position [312, 0]
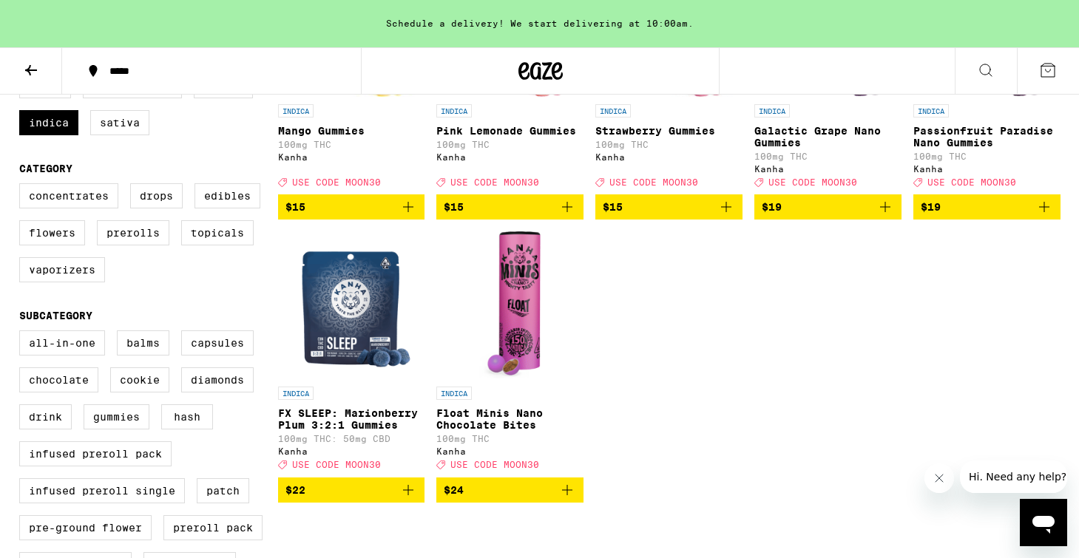
click at [511, 336] on img "Open page for Float Minis Nano Chocolate Bites from Kanha" at bounding box center [510, 305] width 62 height 148
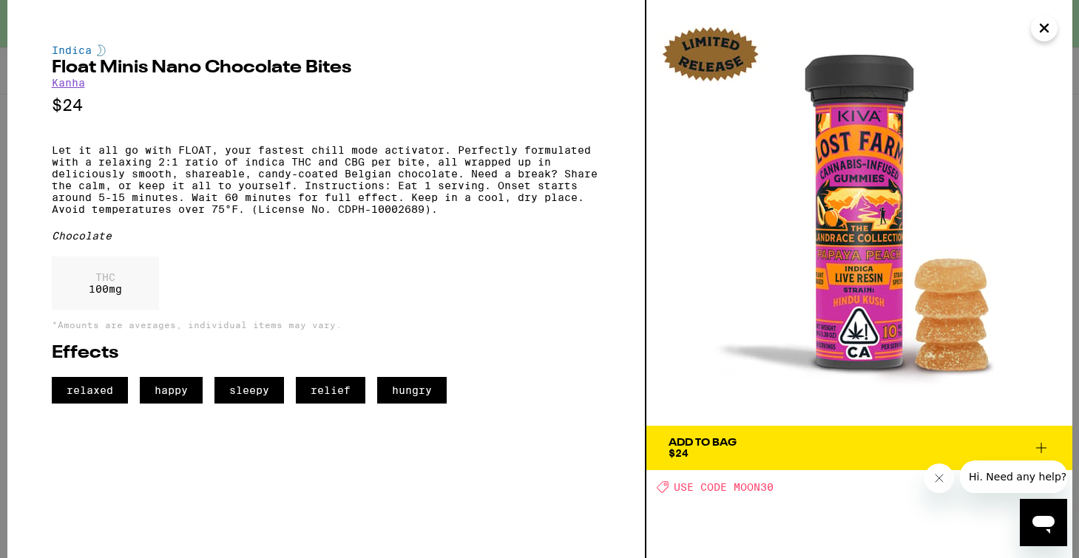
click at [1050, 29] on icon "Close" at bounding box center [1044, 28] width 18 height 22
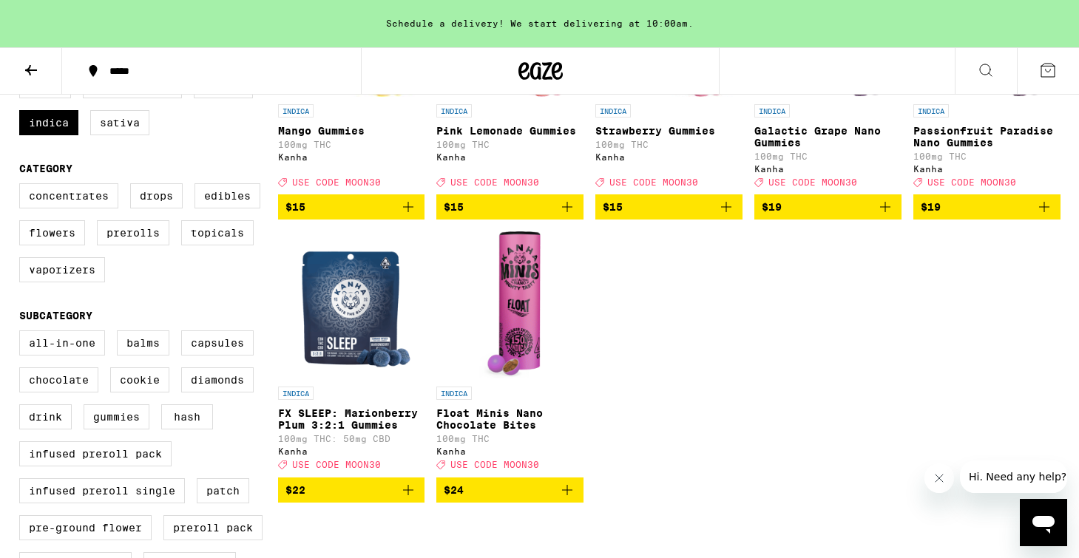
click at [552, 306] on link "INDICA Float Minis Nano Chocolate Bites 100mg THC Kanha Deal Created with Sketc…" at bounding box center [509, 353] width 147 height 245
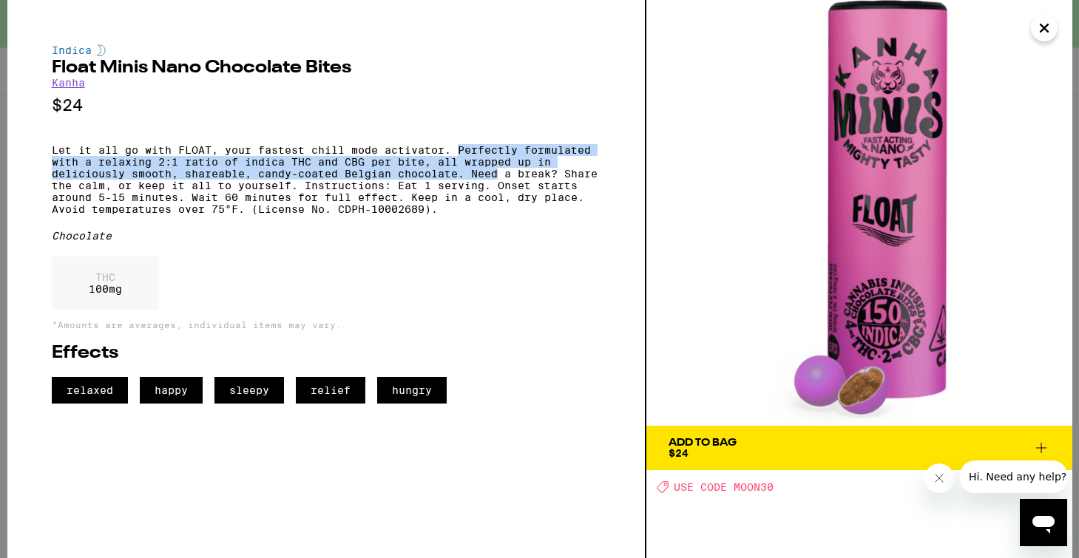
drag, startPoint x: 459, startPoint y: 154, endPoint x: 502, endPoint y: 184, distance: 52.5
click at [502, 184] on p "Let it all go with FLOAT, your fastest chill mode activator. Perfectly formulat…" at bounding box center [326, 179] width 549 height 71
drag, startPoint x: 464, startPoint y: 156, endPoint x: 495, endPoint y: 189, distance: 44.5
click at [495, 189] on p "Let it all go with FLOAT, your fastest chill mode activator. Perfectly formulat…" at bounding box center [326, 179] width 549 height 71
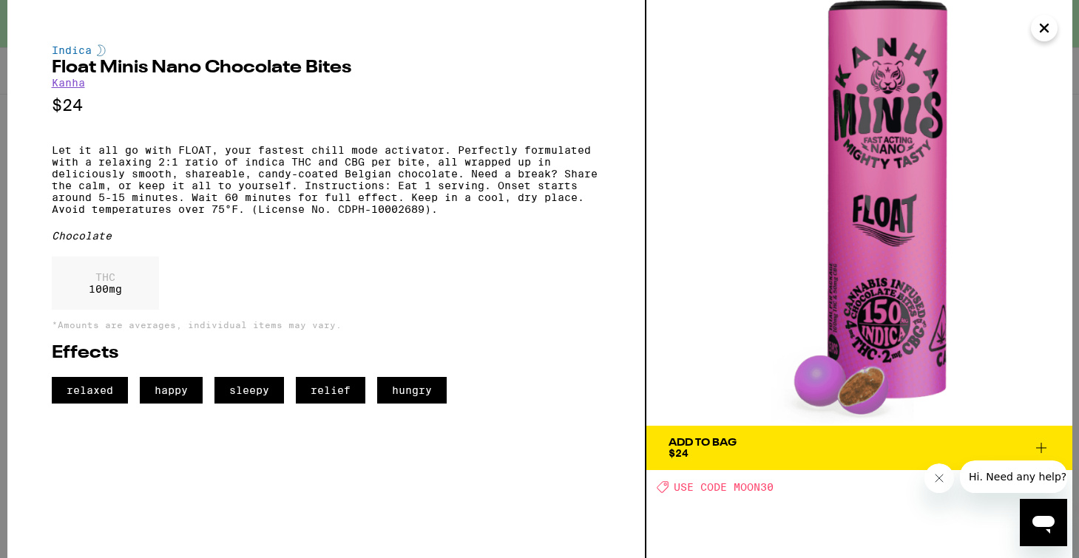
click at [343, 193] on p "Let it all go with FLOAT, your fastest chill mode activator. Perfectly formulat…" at bounding box center [326, 179] width 549 height 71
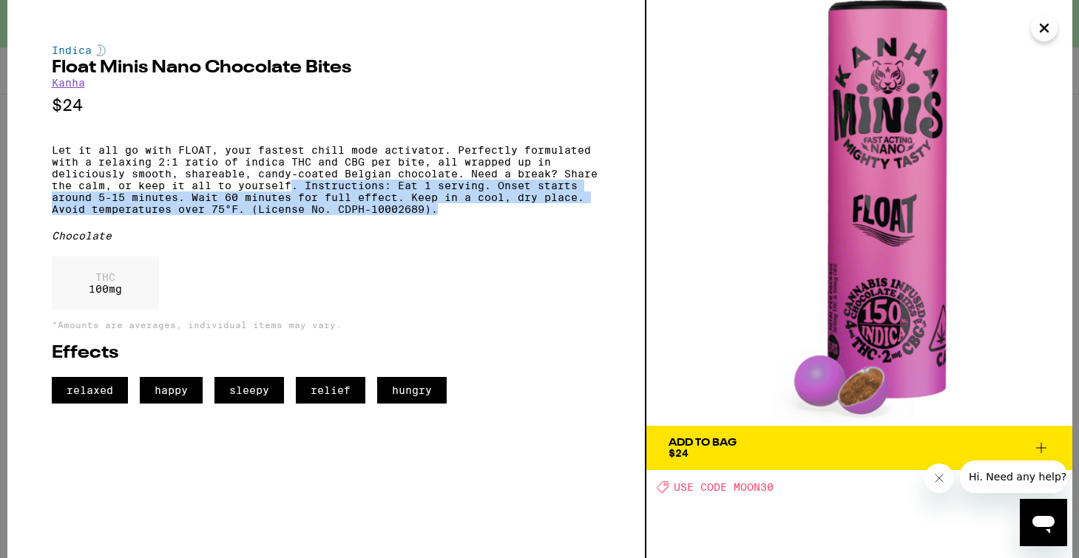
drag, startPoint x: 292, startPoint y: 196, endPoint x: 439, endPoint y: 225, distance: 149.9
click at [439, 215] on p "Let it all go with FLOAT, your fastest chill mode activator. Perfectly formulat…" at bounding box center [326, 179] width 549 height 71
click at [436, 202] on p "Let it all go with FLOAT, your fastest chill mode activator. Perfectly formulat…" at bounding box center [326, 179] width 549 height 71
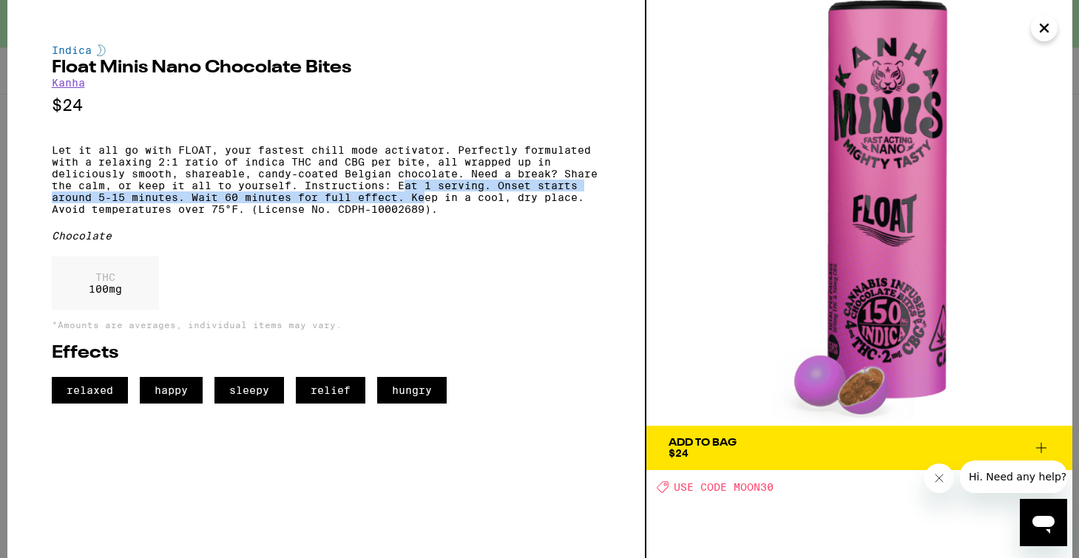
drag, startPoint x: 405, startPoint y: 198, endPoint x: 435, endPoint y: 211, distance: 32.4
click at [435, 211] on p "Let it all go with FLOAT, your fastest chill mode activator. Perfectly formulat…" at bounding box center [326, 179] width 549 height 71
click at [418, 204] on p "Let it all go with FLOAT, your fastest chill mode activator. Perfectly formulat…" at bounding box center [326, 179] width 549 height 71
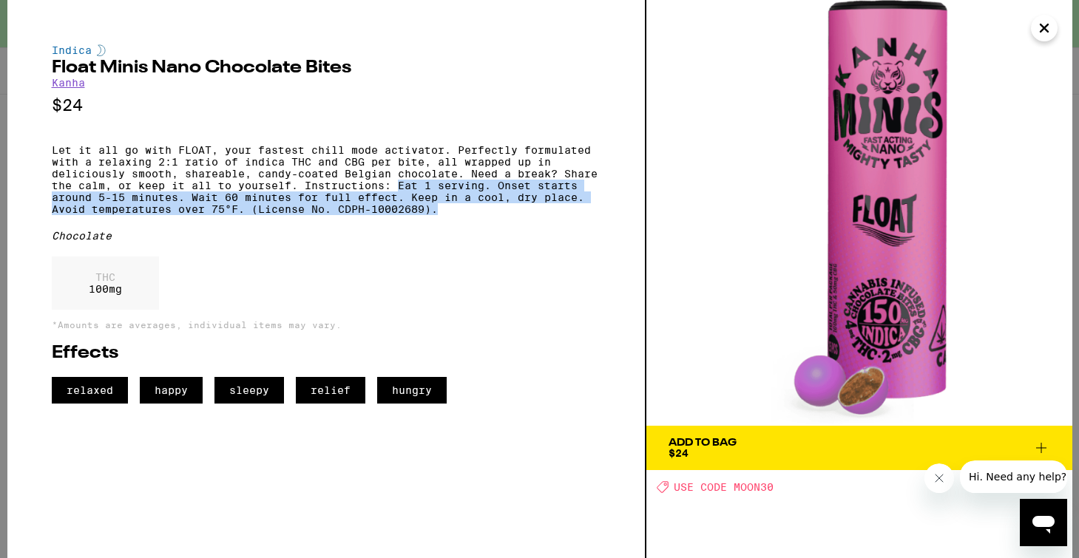
drag, startPoint x: 398, startPoint y: 199, endPoint x: 445, endPoint y: 226, distance: 54.0
click at [445, 215] on p "Let it all go with FLOAT, your fastest chill mode activator. Perfectly formulat…" at bounding box center [326, 179] width 549 height 71
click at [480, 215] on p "Let it all go with FLOAT, your fastest chill mode activator. Perfectly formulat…" at bounding box center [326, 179] width 549 height 71
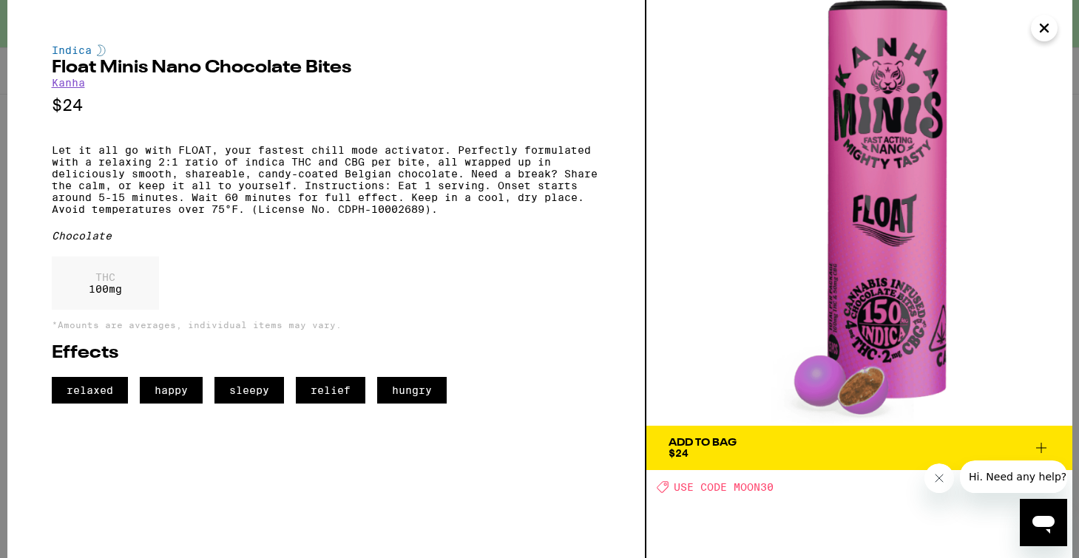
click at [393, 196] on p "Let it all go with FLOAT, your fastest chill mode activator. Perfectly formulat…" at bounding box center [326, 179] width 549 height 71
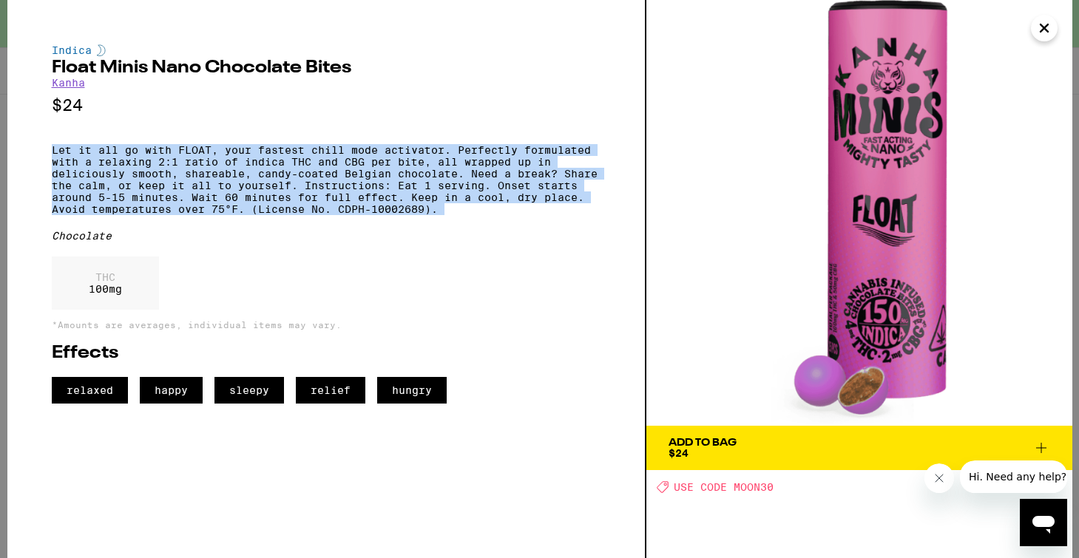
click at [393, 196] on p "Let it all go with FLOAT, your fastest chill mode activator. Perfectly formulat…" at bounding box center [326, 179] width 549 height 71
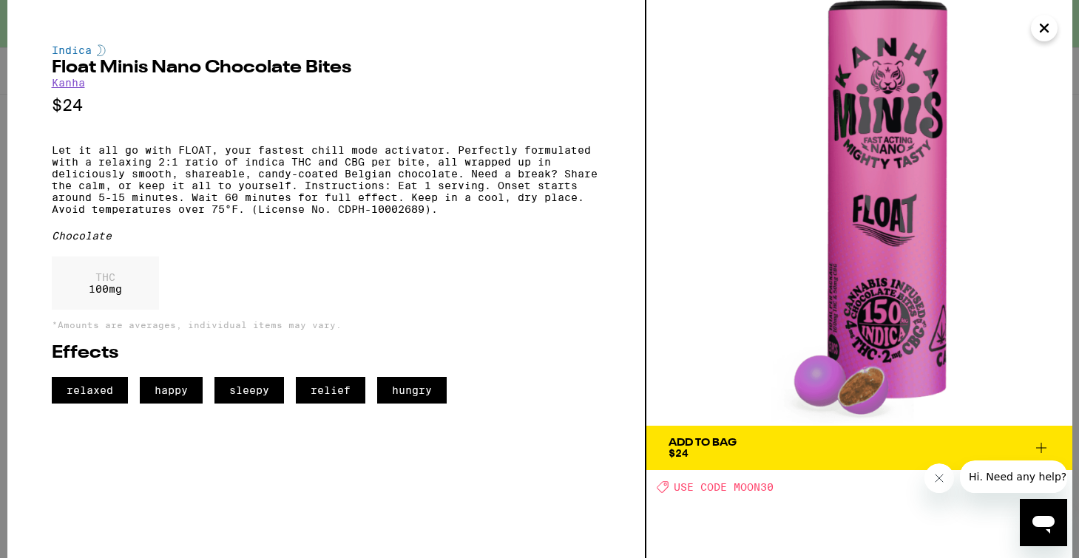
click at [432, 264] on div "Indica Float Minis Nano Chocolate Bites Kanha $24 Let it all go with FLOAT, you…" at bounding box center [326, 223] width 549 height 359
click at [330, 152] on p "Let it all go with FLOAT, your fastest chill mode activator. Perfectly formulat…" at bounding box center [326, 179] width 549 height 71
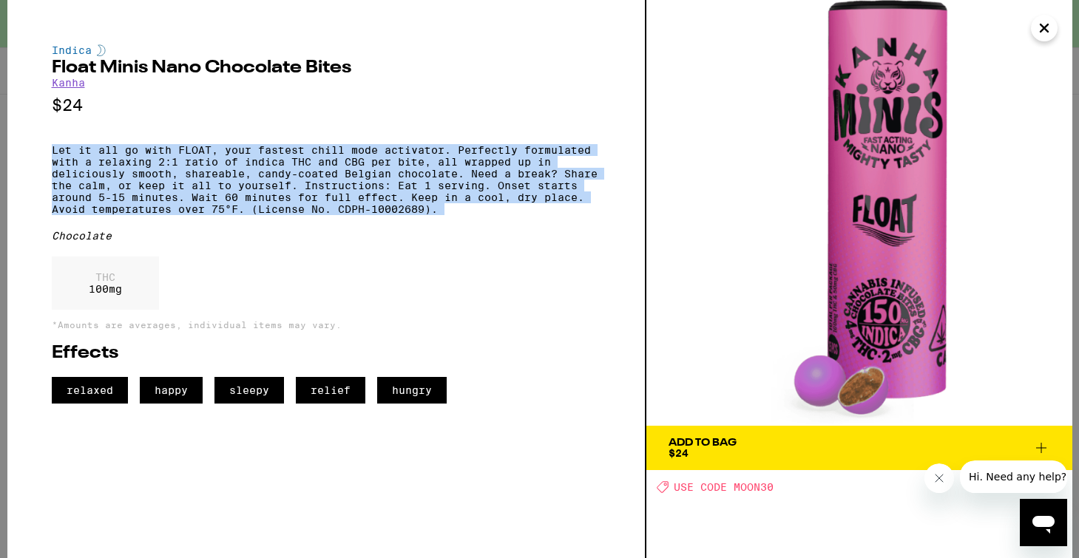
click at [330, 152] on p "Let it all go with FLOAT, your fastest chill mode activator. Perfectly formulat…" at bounding box center [326, 179] width 549 height 71
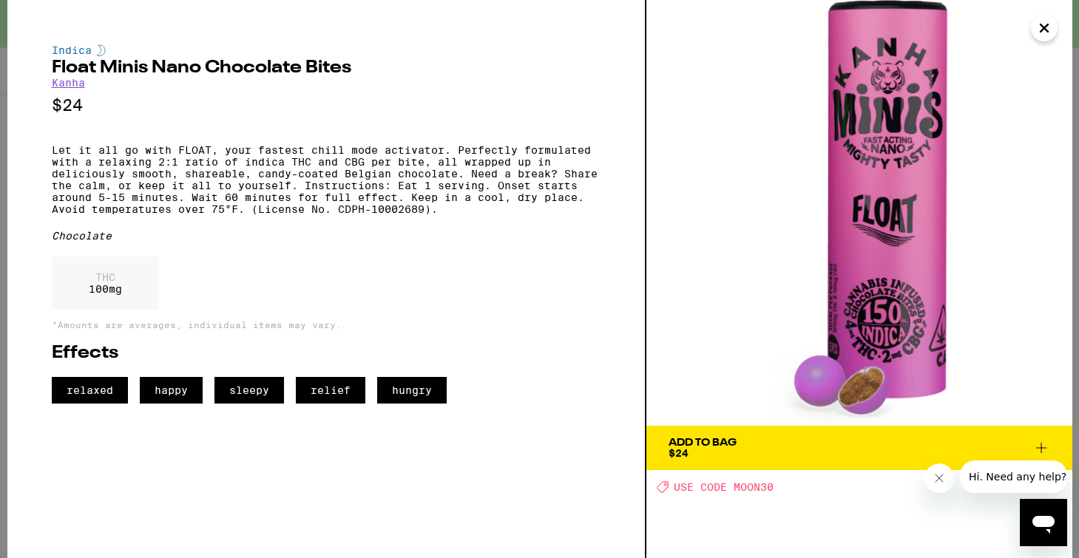
click at [554, 95] on div "Indica Float Minis Nano Chocolate Bites Kanha $24 Let it all go with FLOAT, you…" at bounding box center [326, 223] width 549 height 359
click at [301, 61] on h2 "Float Minis Nano Chocolate Bites" at bounding box center [326, 68] width 549 height 18
click at [358, 181] on p "Let it all go with FLOAT, your fastest chill mode activator. Perfectly formulat…" at bounding box center [326, 179] width 549 height 71
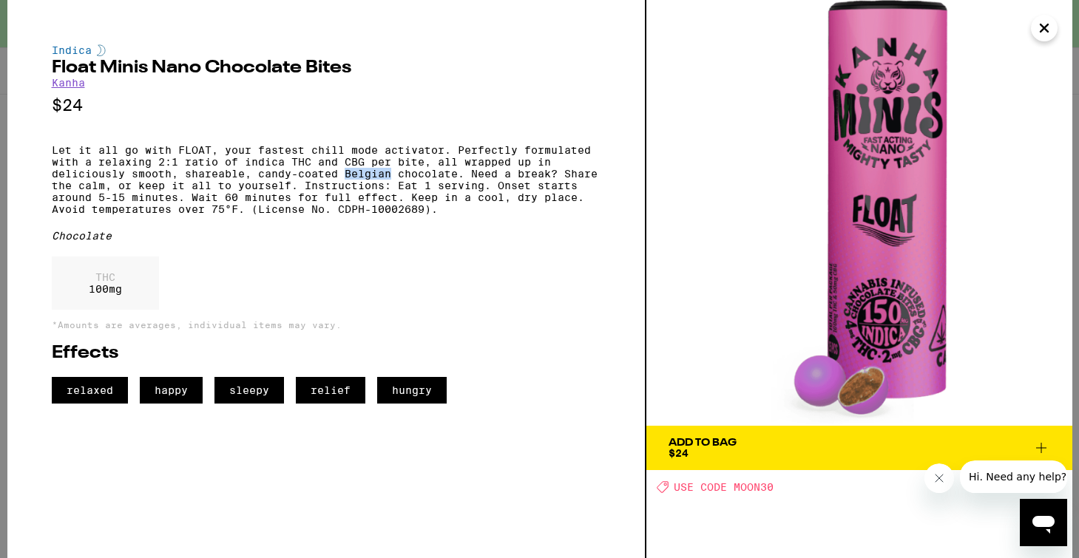
click at [358, 181] on p "Let it all go with FLOAT, your fastest chill mode activator. Perfectly formulat…" at bounding box center [326, 179] width 549 height 71
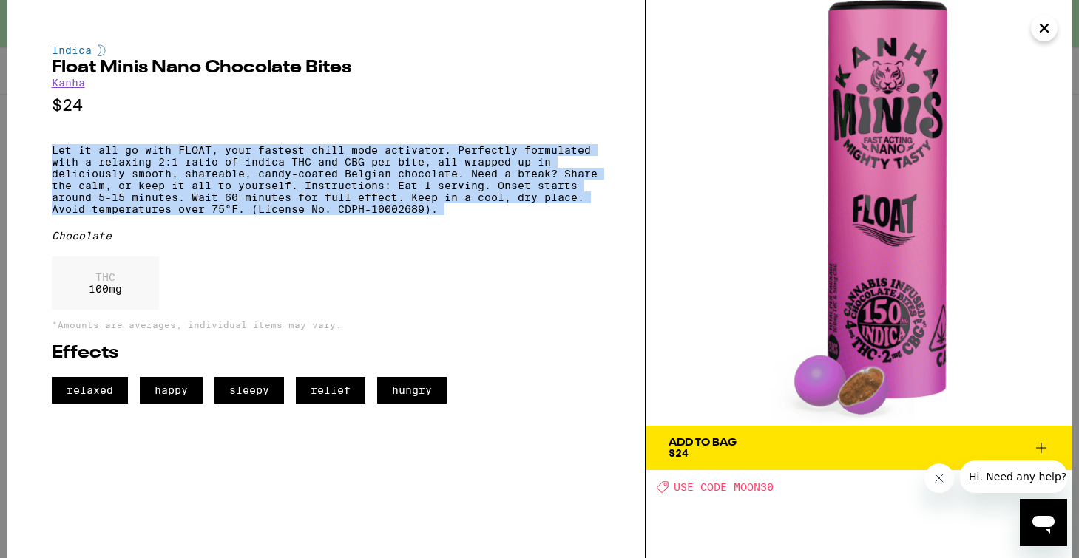
click at [358, 181] on p "Let it all go with FLOAT, your fastest chill mode activator. Perfectly formulat…" at bounding box center [326, 179] width 549 height 71
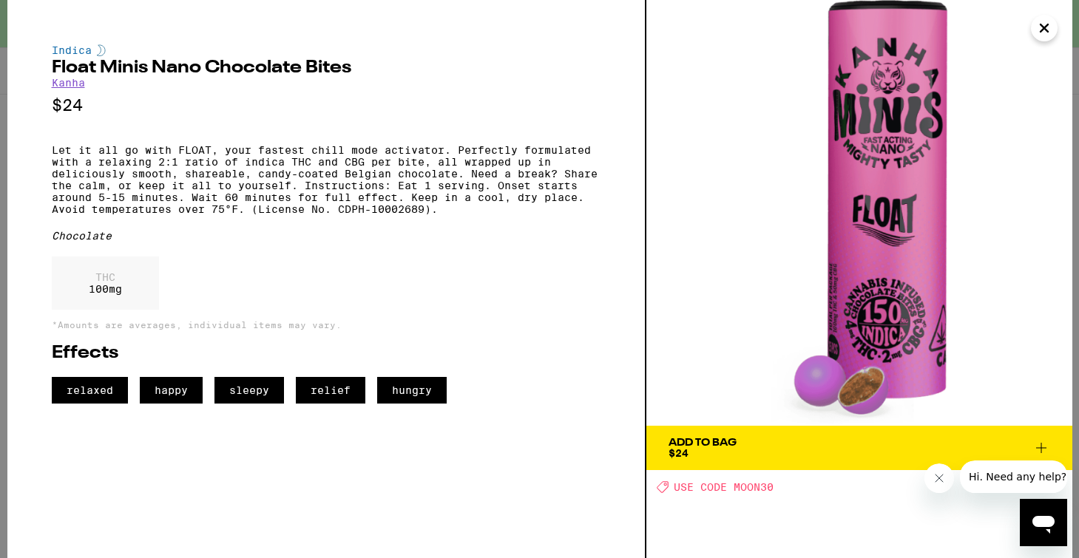
click at [440, 95] on div "Indica Float Minis Nano Chocolate Bites Kanha $24 Let it all go with FLOAT, you…" at bounding box center [326, 223] width 549 height 359
click at [1039, 33] on icon "Close" at bounding box center [1044, 28] width 18 height 22
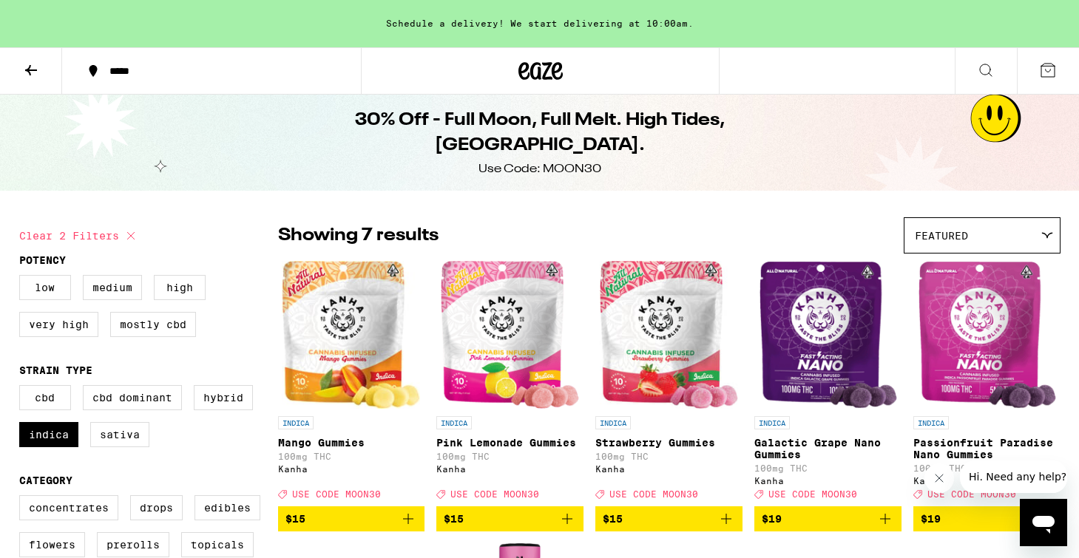
click at [1001, 122] on div "30% Off - Full Moon, Full Melt. High Tides, [GEOGRAPHIC_DATA]. Use Code: MOON30" at bounding box center [539, 143] width 1079 height 96
click at [24, 64] on icon at bounding box center [31, 70] width 18 height 18
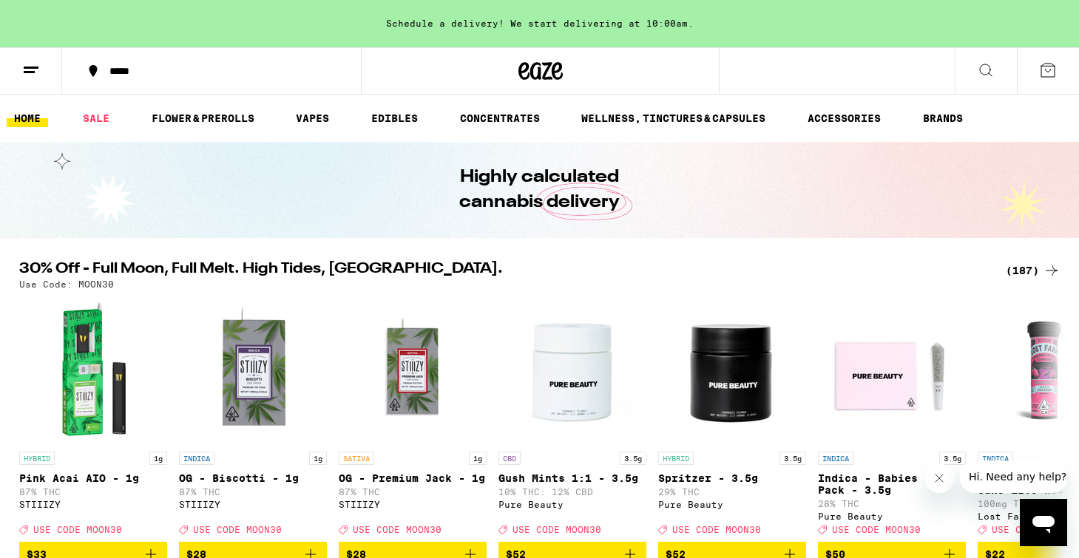
click at [35, 78] on icon at bounding box center [31, 70] width 18 height 18
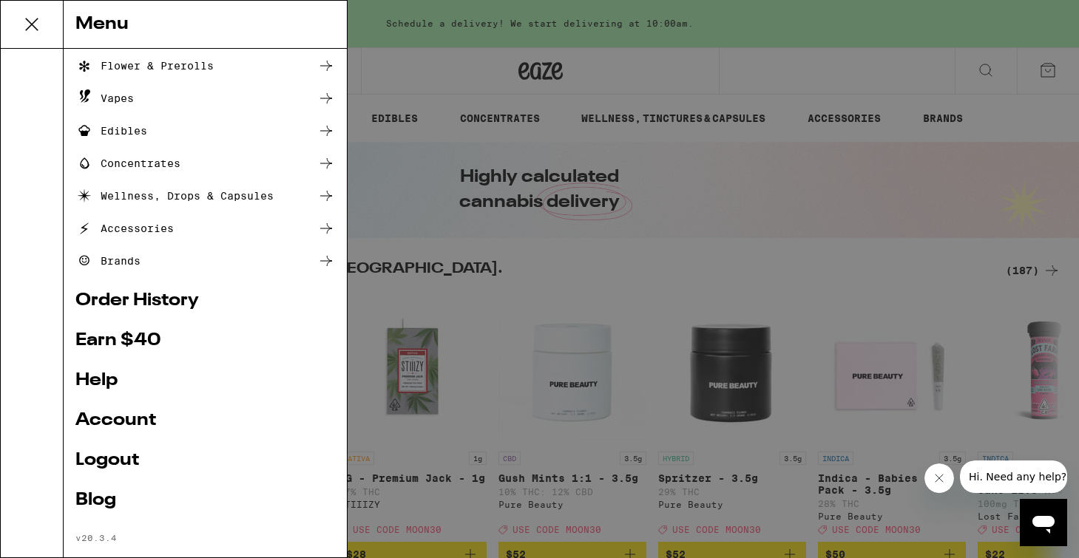
scroll to position [95, 0]
click at [144, 301] on link "Order History" at bounding box center [204, 302] width 259 height 18
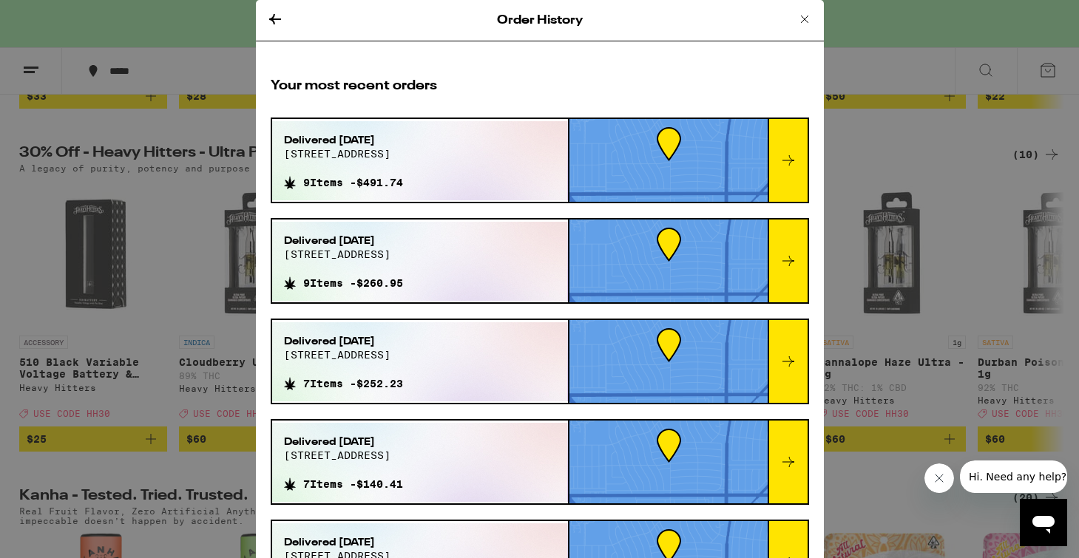
click at [483, 163] on div "Delivered [DATE] [STREET_ADDRESS] Items - $491.74" at bounding box center [420, 160] width 296 height 79
click at [771, 170] on div at bounding box center [787, 160] width 40 height 83
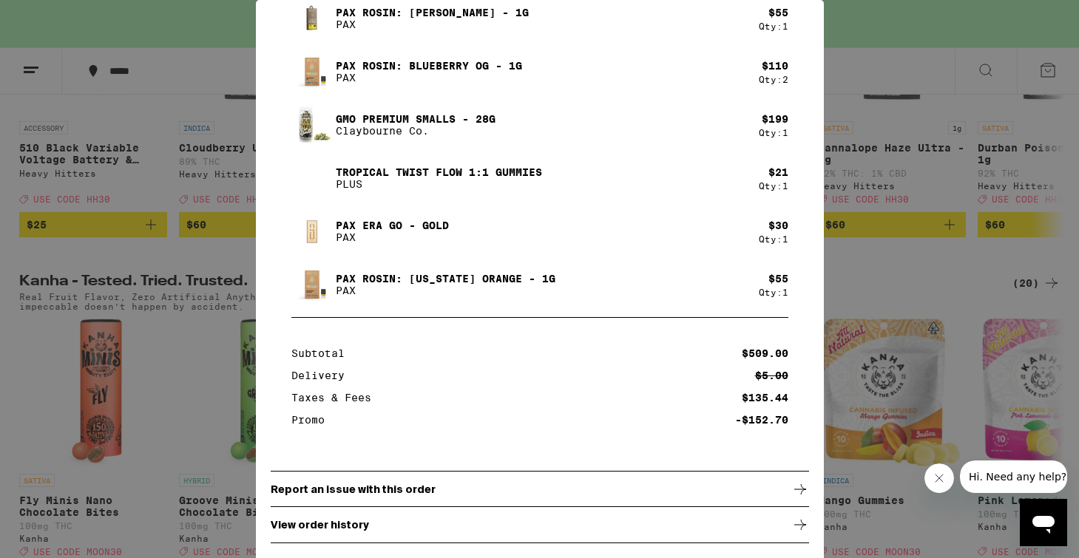
scroll to position [673, 0]
click at [567, 521] on div "View order history" at bounding box center [540, 524] width 538 height 37
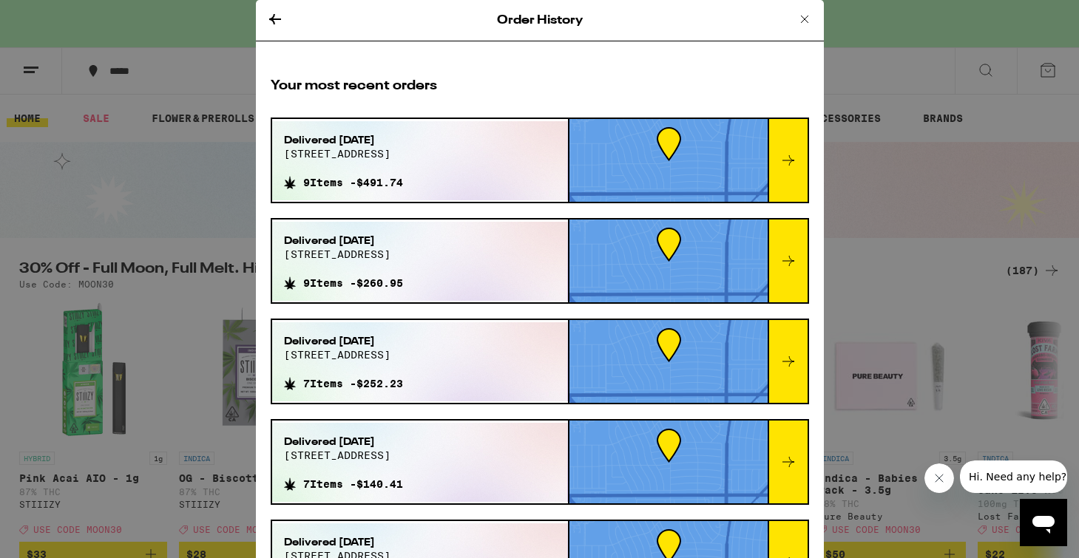
click at [275, 25] on icon at bounding box center [275, 19] width 18 height 18
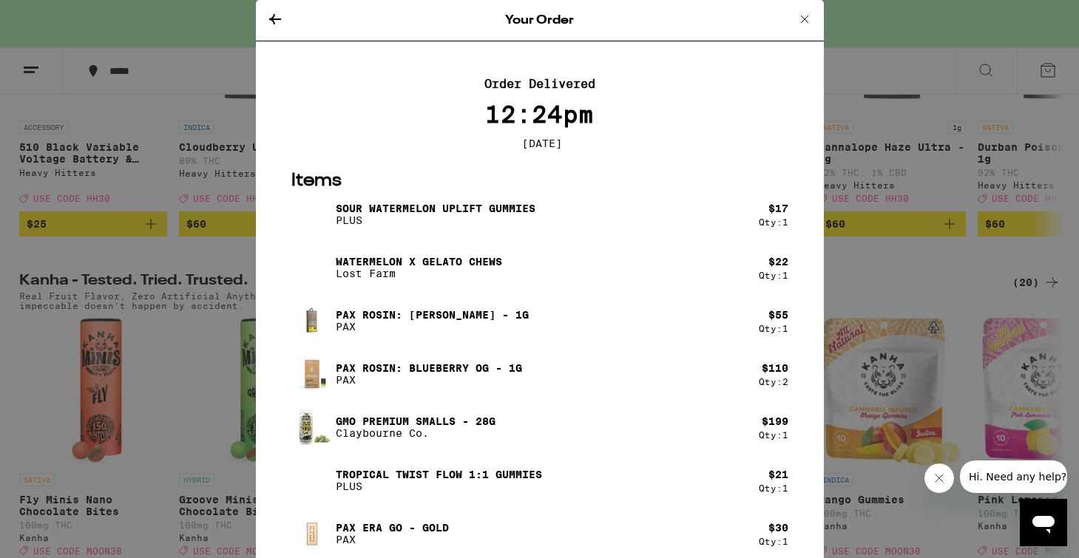
click at [809, 18] on icon at bounding box center [804, 19] width 18 height 18
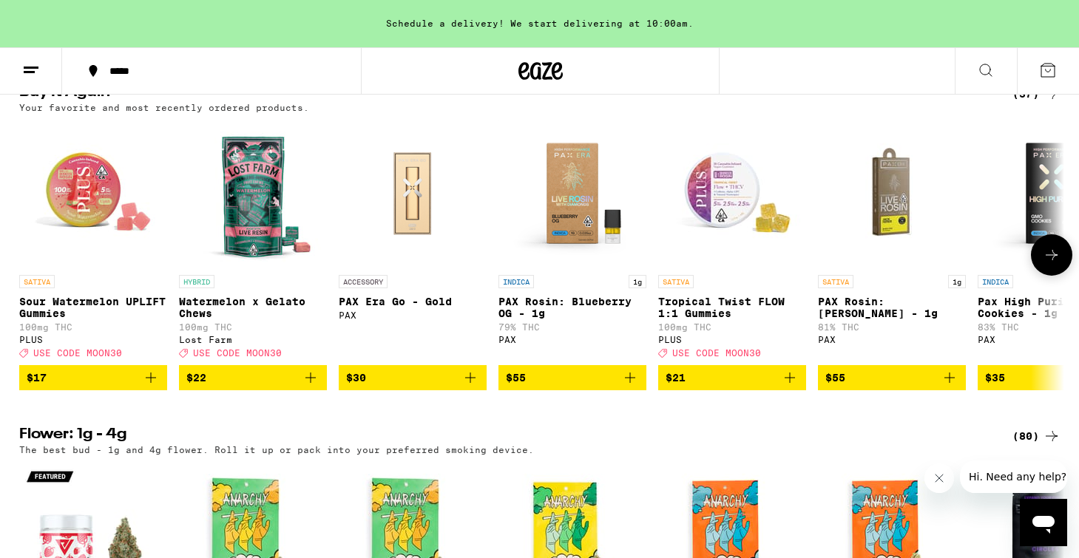
scroll to position [673, 0]
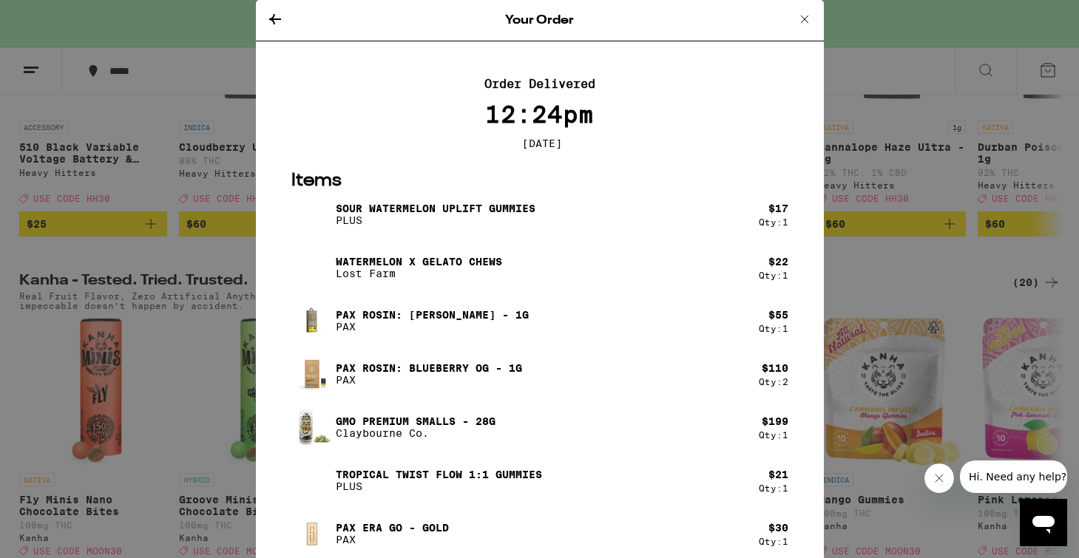
click at [800, 17] on icon at bounding box center [804, 19] width 18 height 18
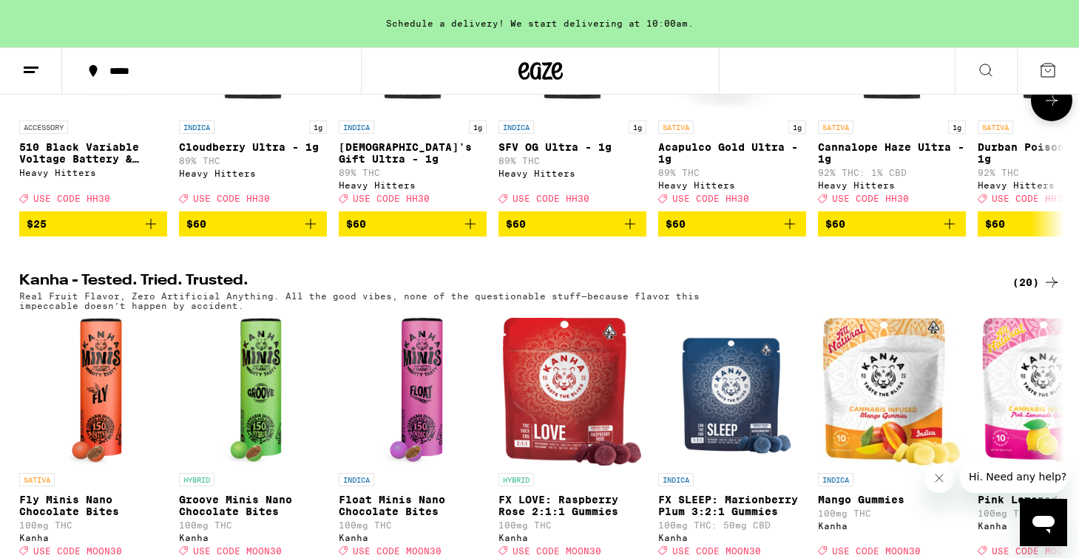
scroll to position [220, 0]
